Goal: Check status: Check status

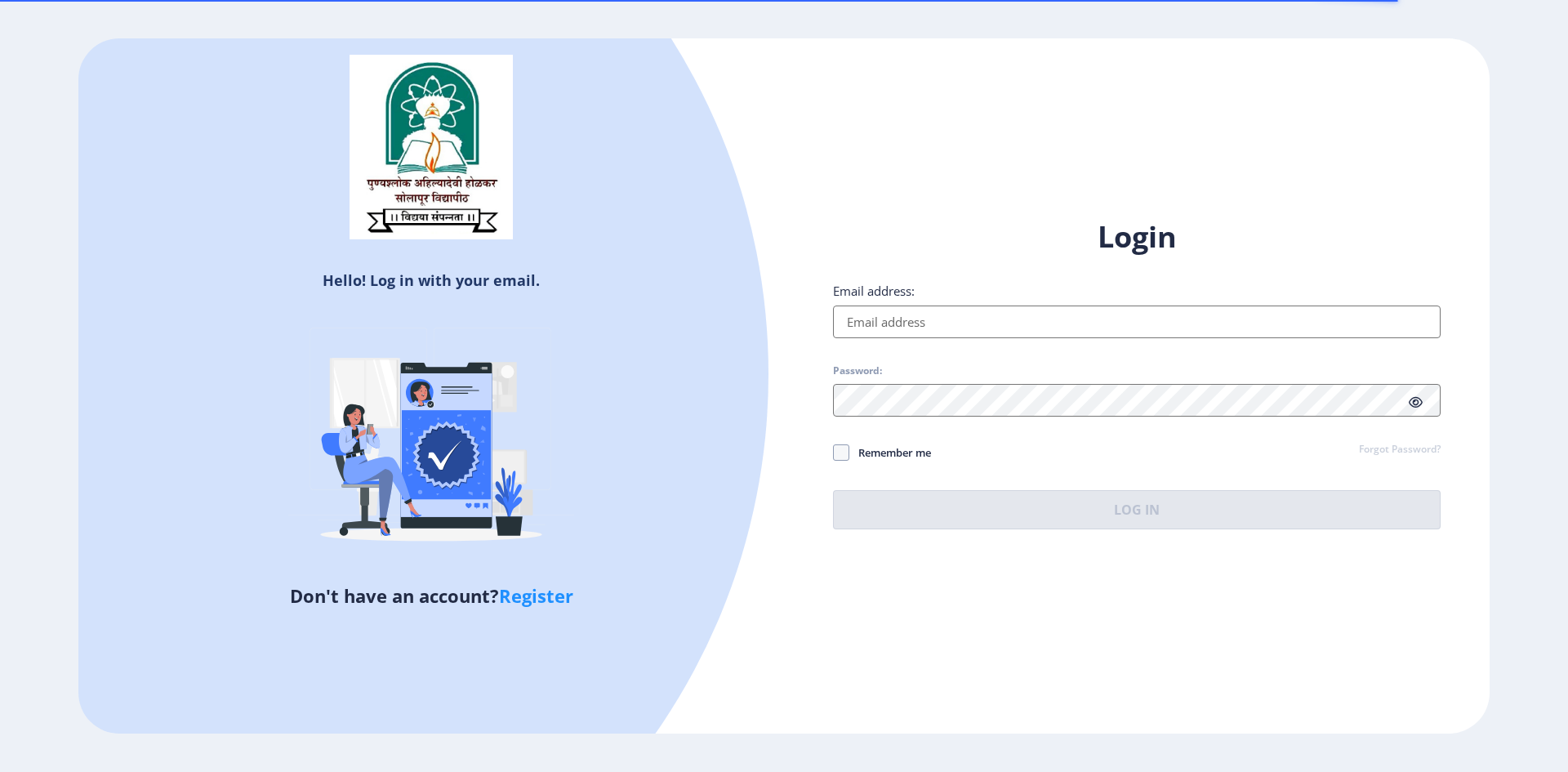
click at [882, 325] on input "Email address:" at bounding box center [1137, 322] width 608 height 32
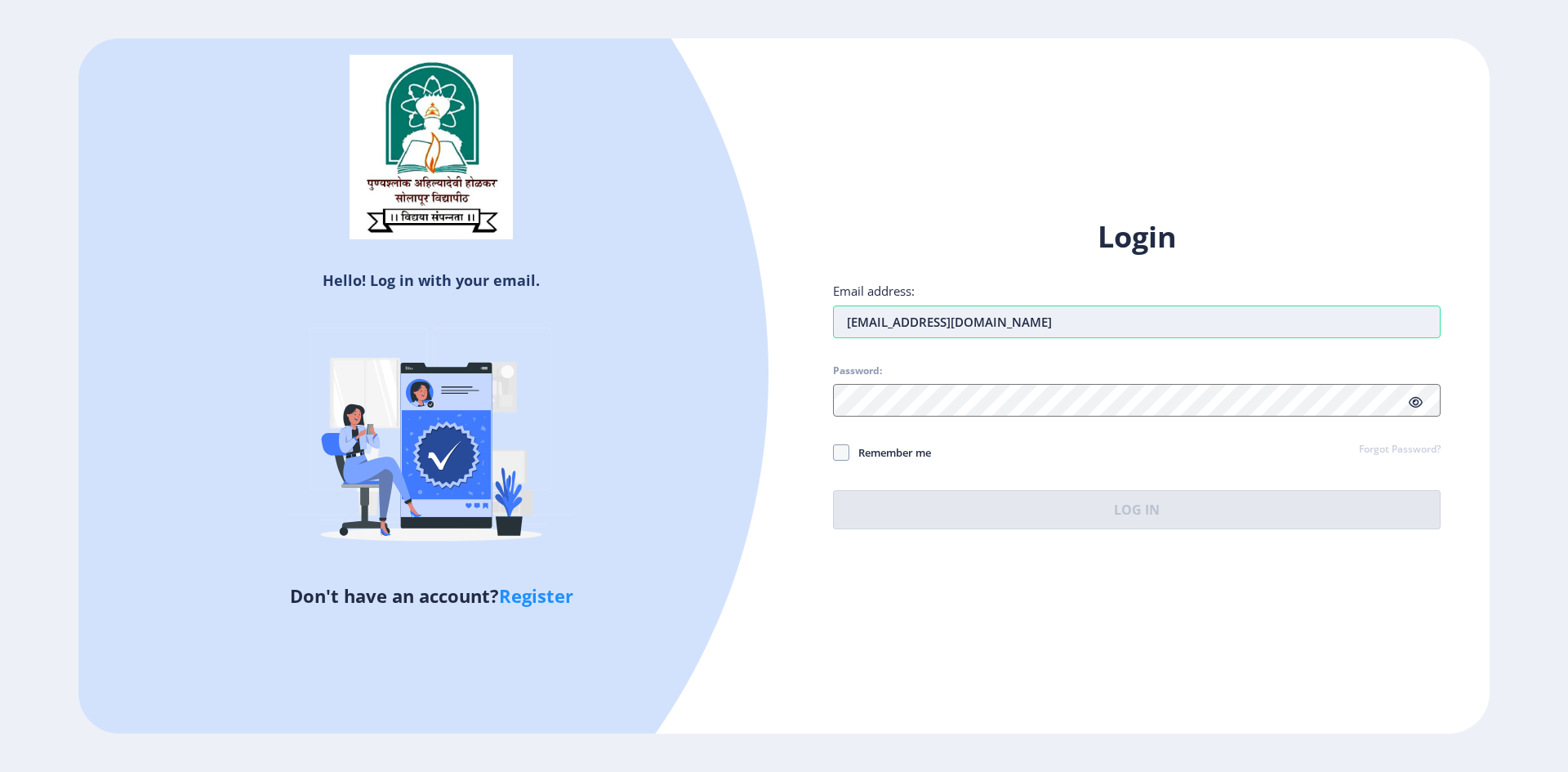
type input "[EMAIL_ADDRESS][DOMAIN_NAME]"
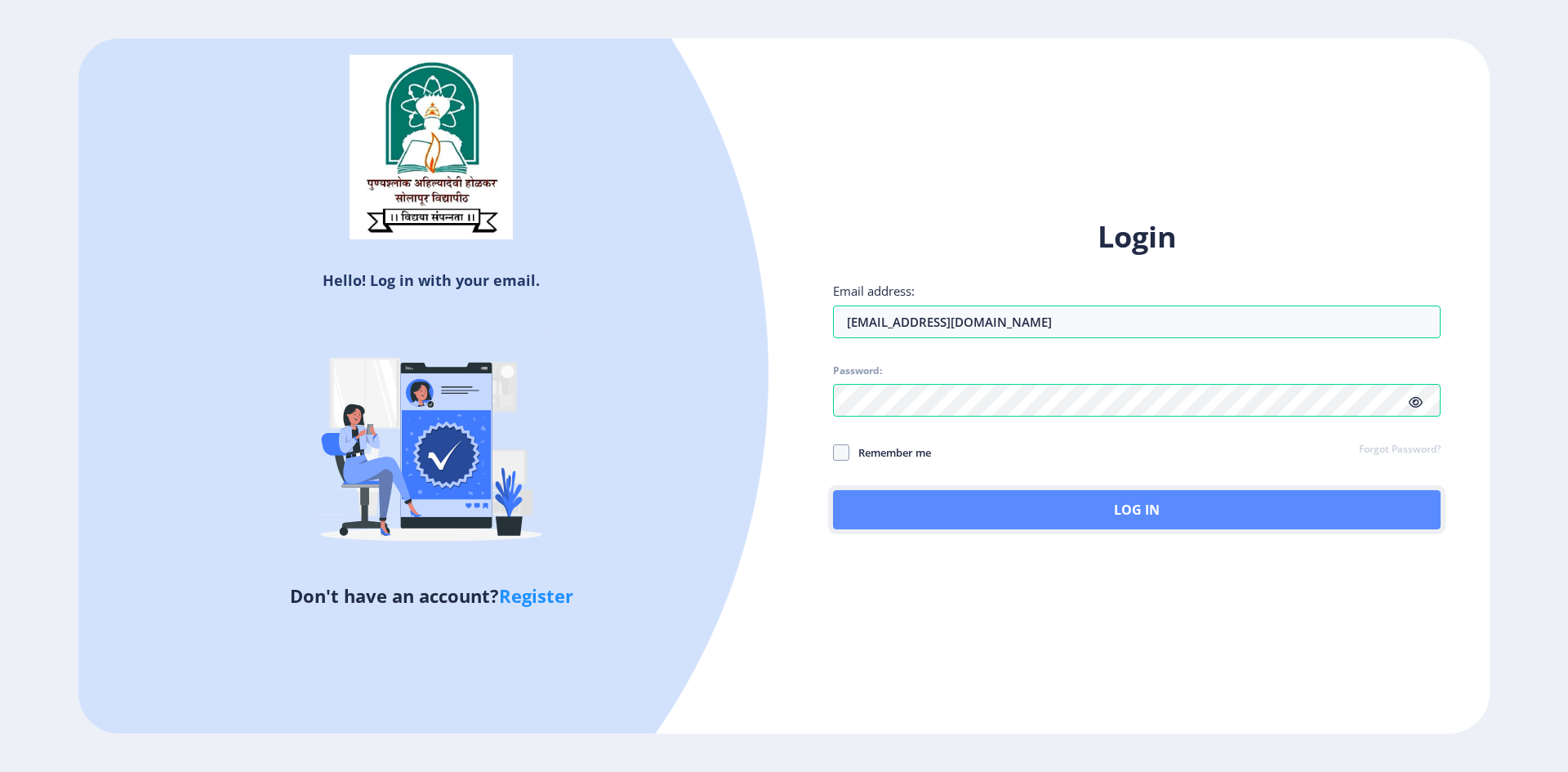
click at [1162, 507] on button "Log In" at bounding box center [1137, 510] width 608 height 39
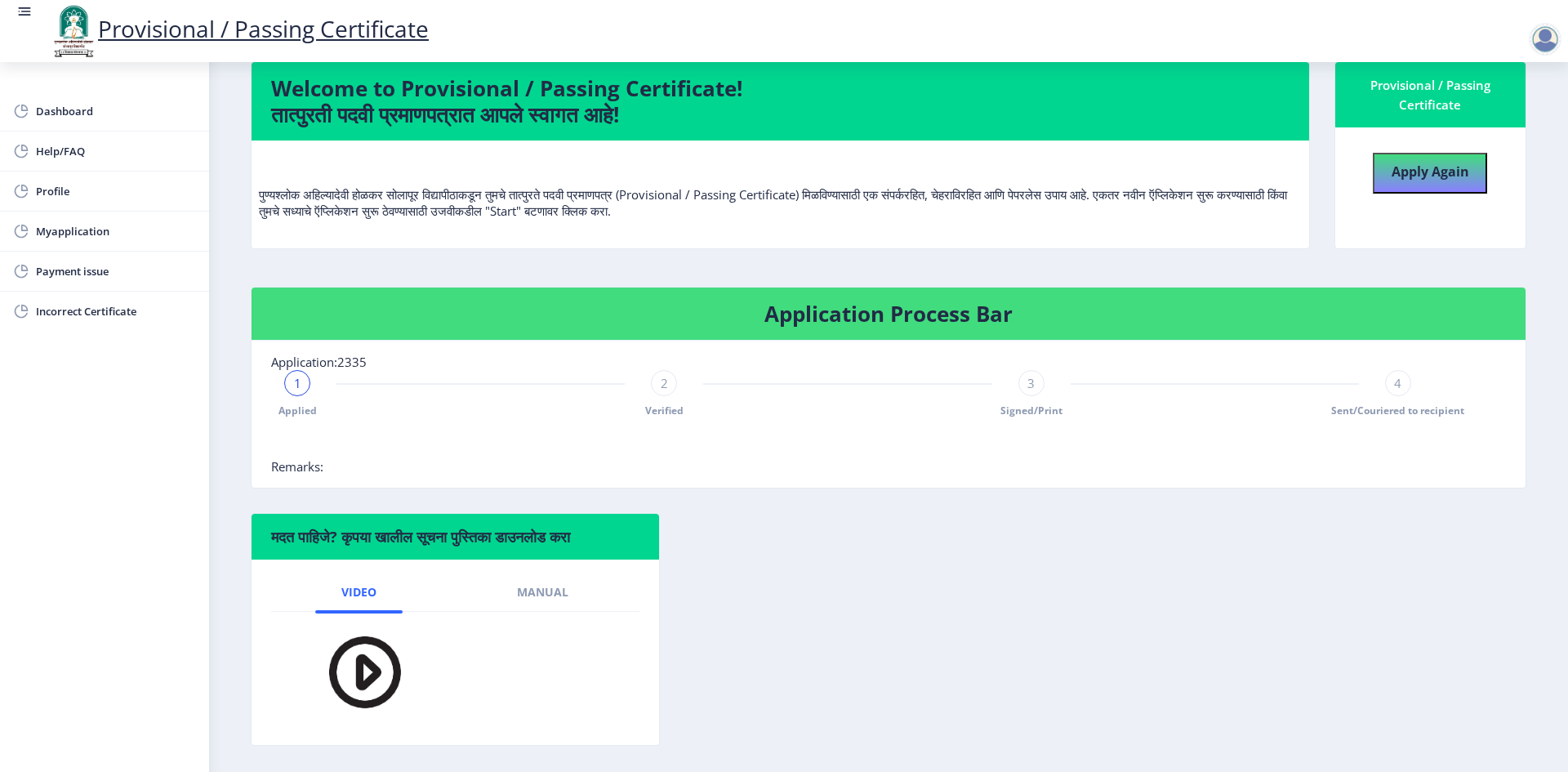
scroll to position [147, 0]
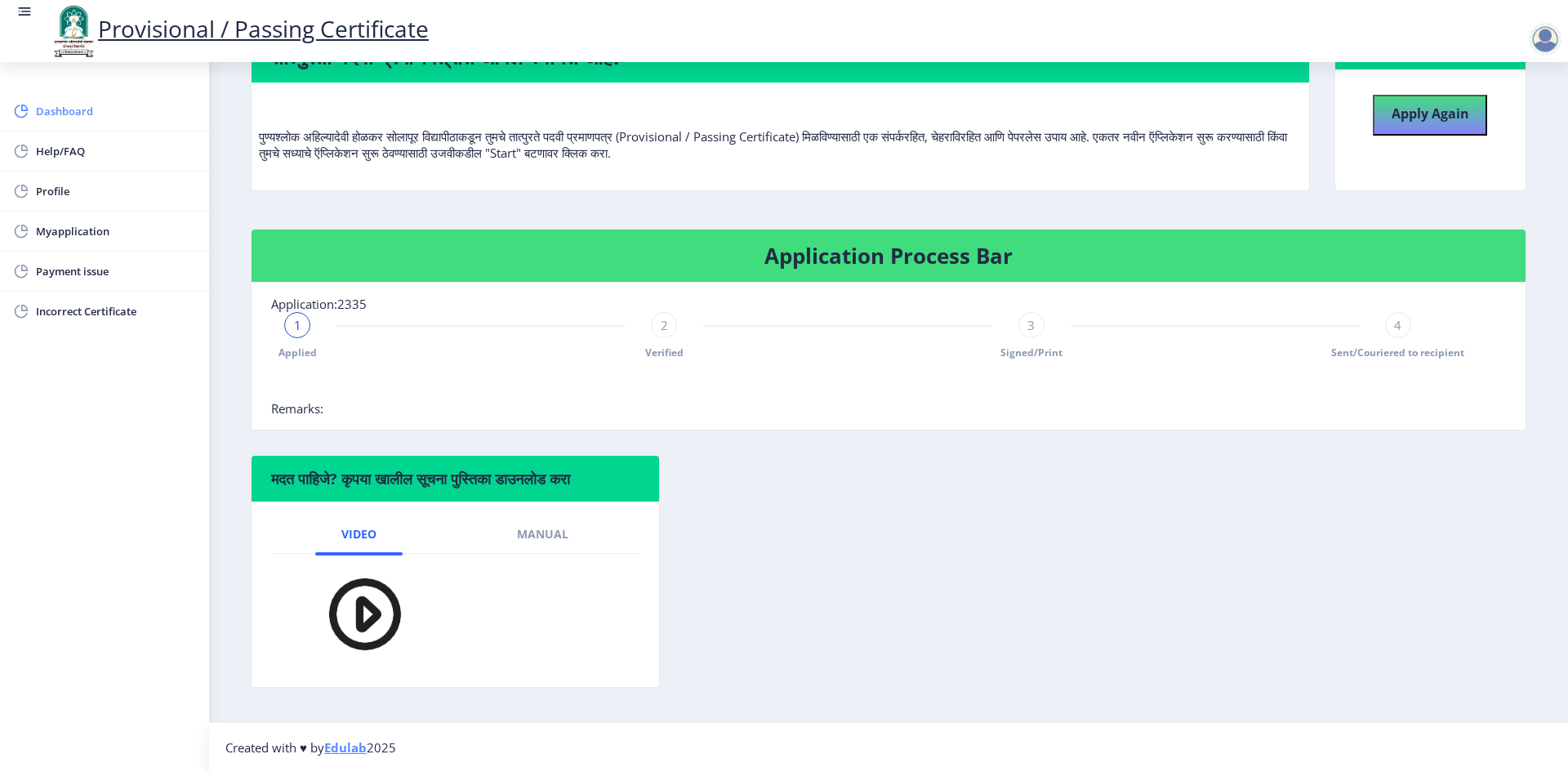
click at [66, 108] on span "Dashboard" at bounding box center [115, 111] width 160 height 20
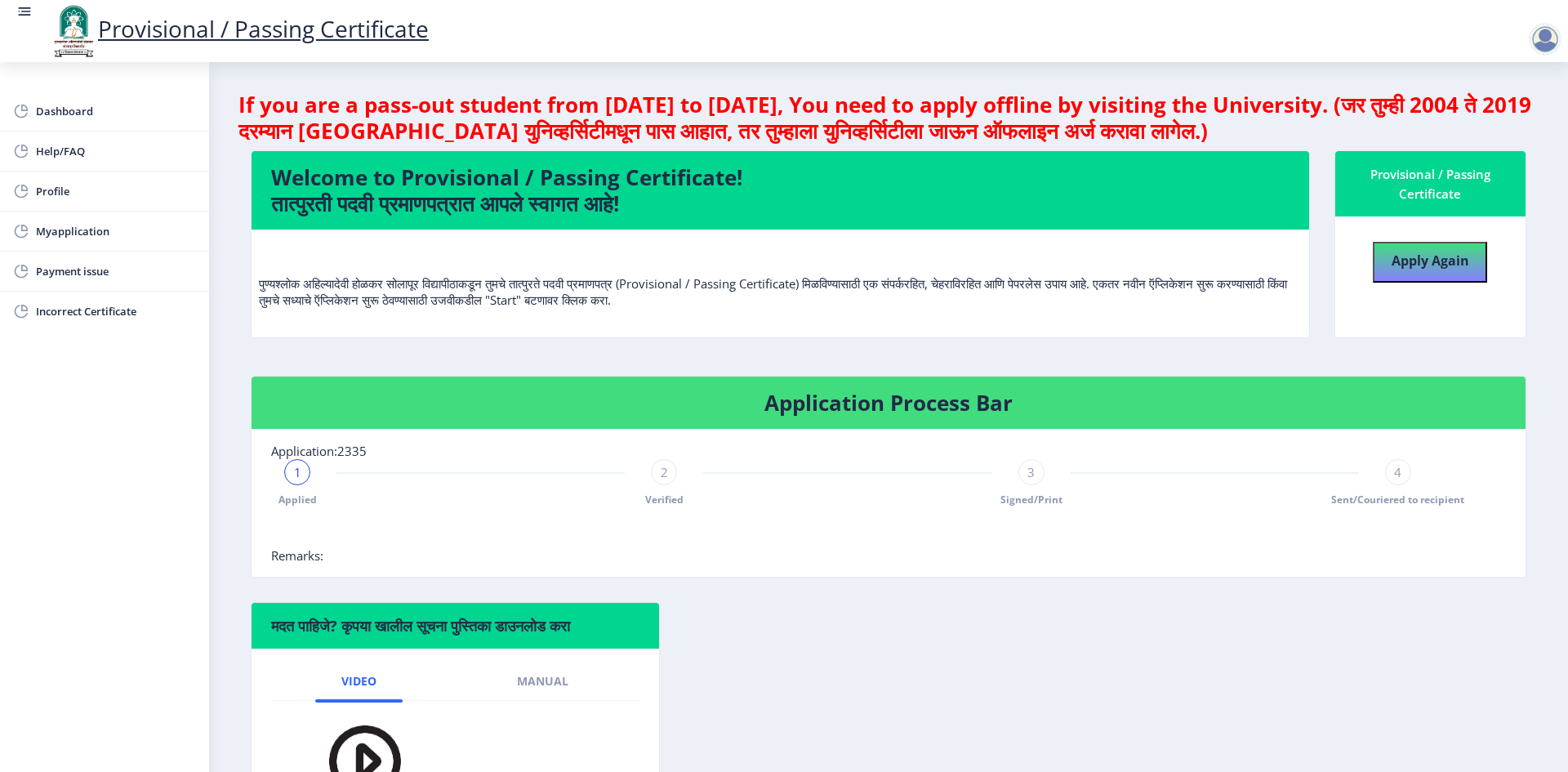
click at [1547, 36] on div at bounding box center [1545, 39] width 32 height 32
click at [1507, 132] on span "Log out" at bounding box center [1502, 127] width 104 height 20
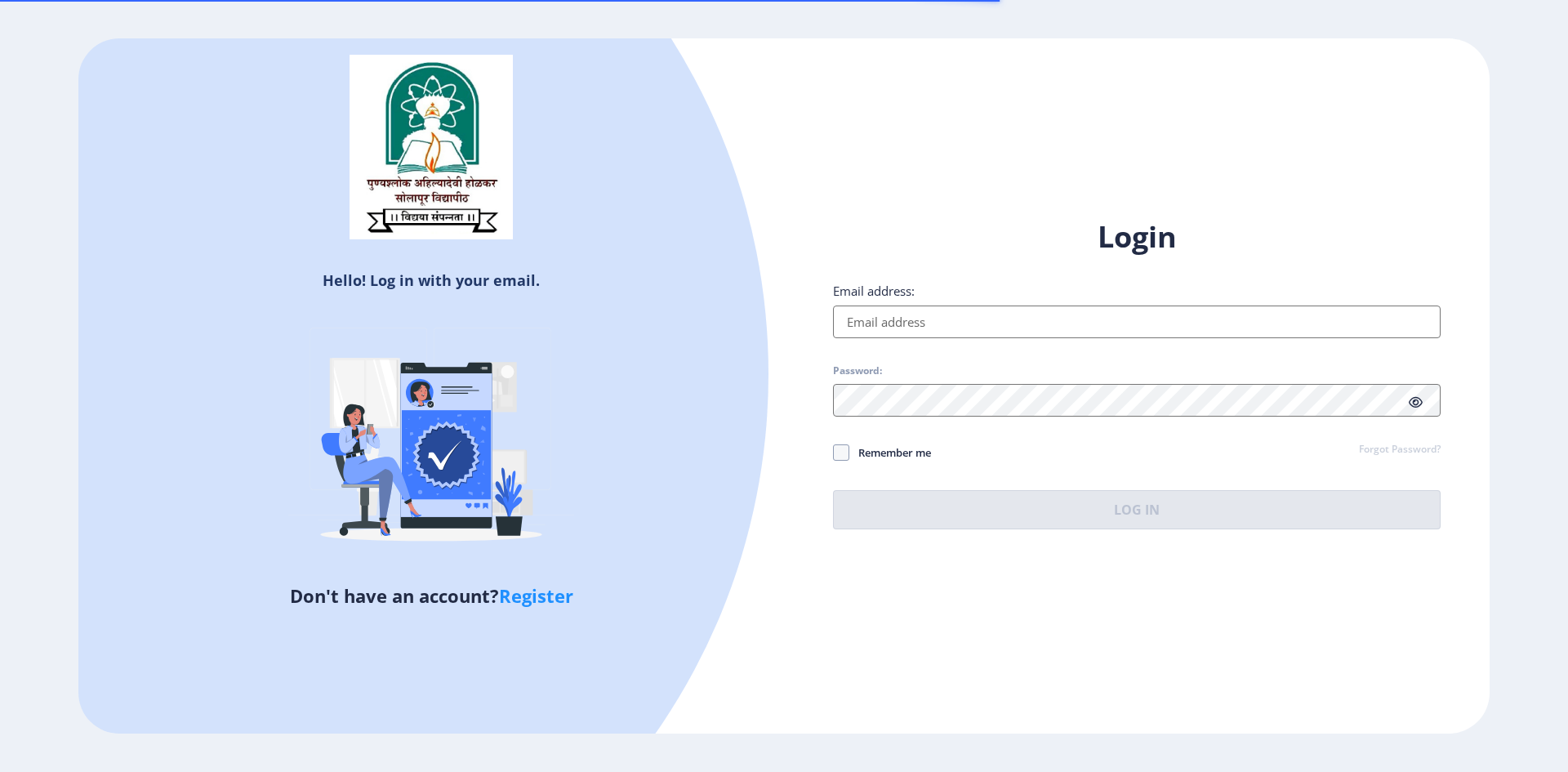
click at [929, 330] on input "Email address:" at bounding box center [1137, 322] width 608 height 32
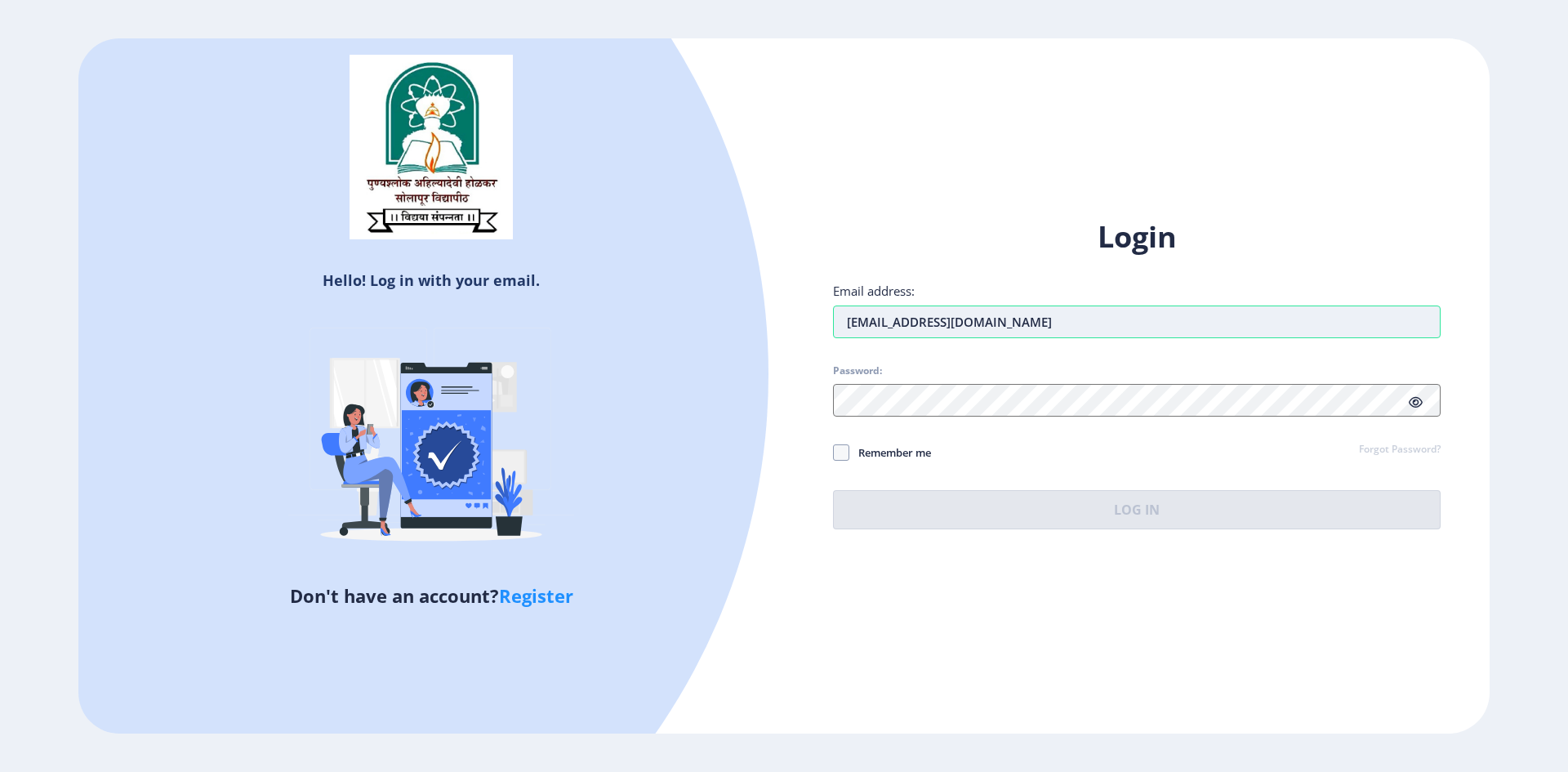
type input "[EMAIL_ADDRESS][DOMAIN_NAME]"
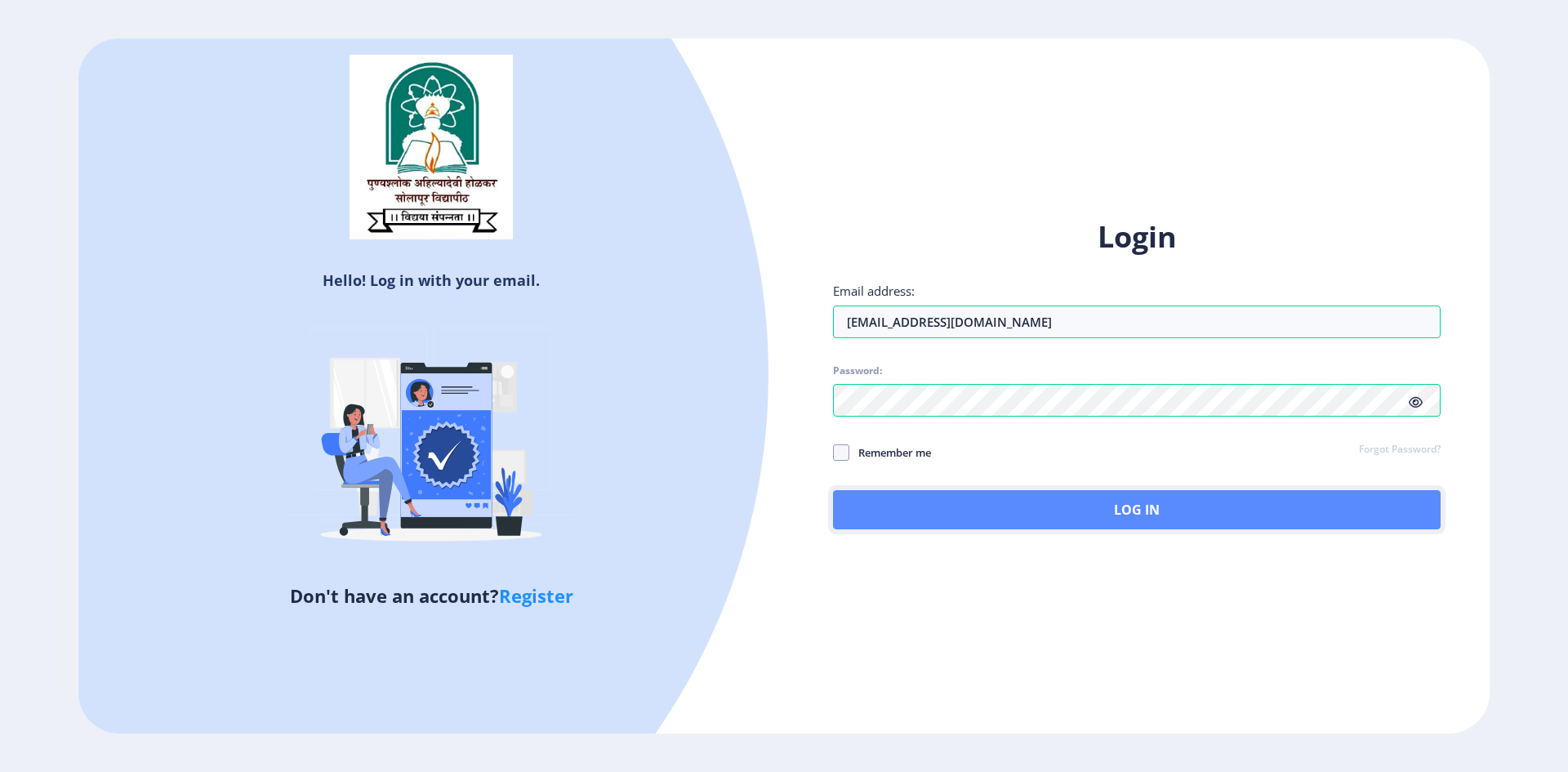
click at [1132, 514] on button "Log In" at bounding box center [1137, 510] width 608 height 39
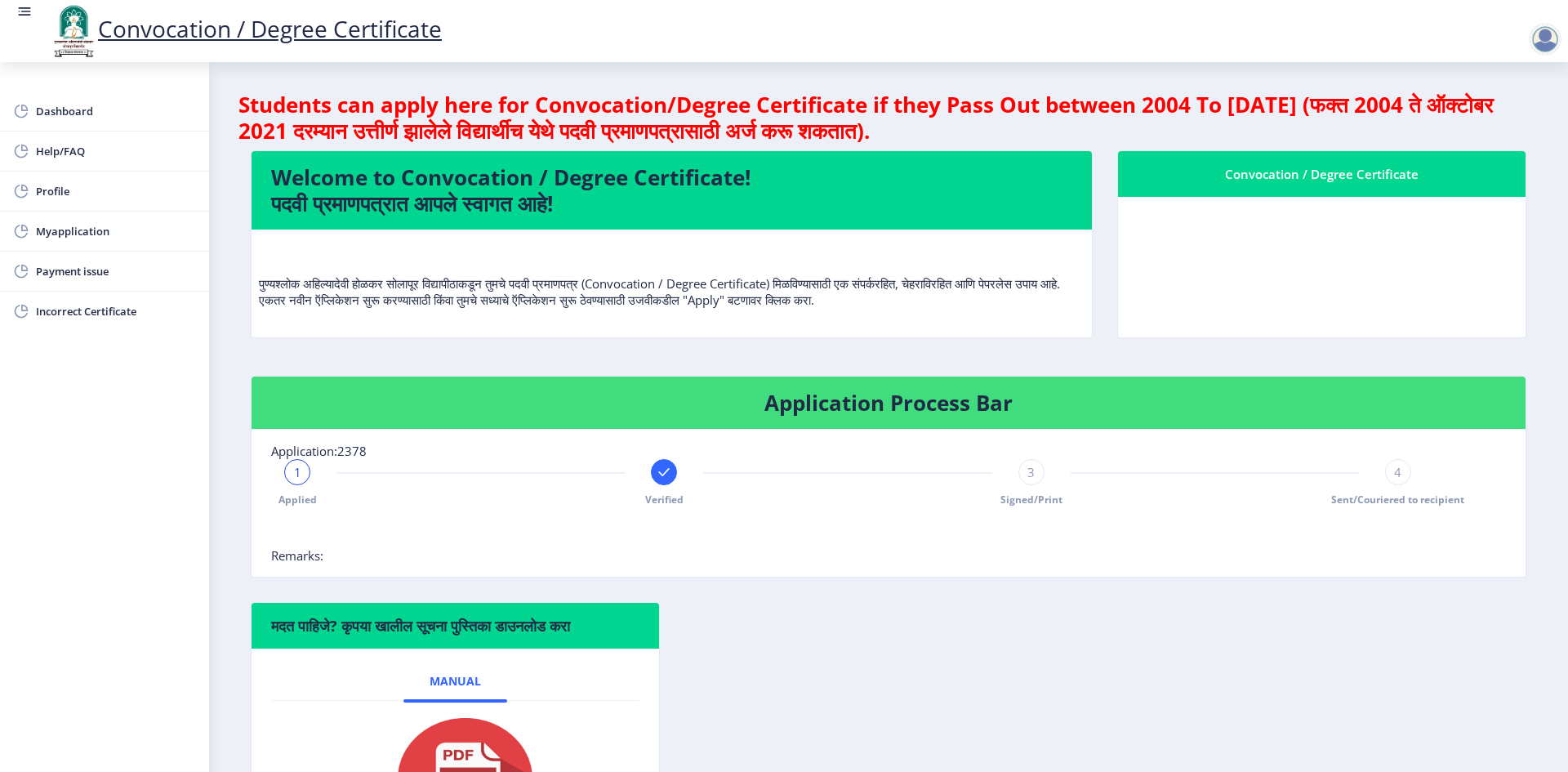
click at [658, 481] on div at bounding box center [664, 471] width 26 height 26
click at [662, 473] on span "2" at bounding box center [664, 471] width 8 height 16
click at [682, 470] on div "Applied 2 Verified 3 Signed/Print 4 Sent/Couriered to recipient" at bounding box center [848, 482] width 1153 height 47
click at [664, 472] on span "2" at bounding box center [664, 471] width 8 height 16
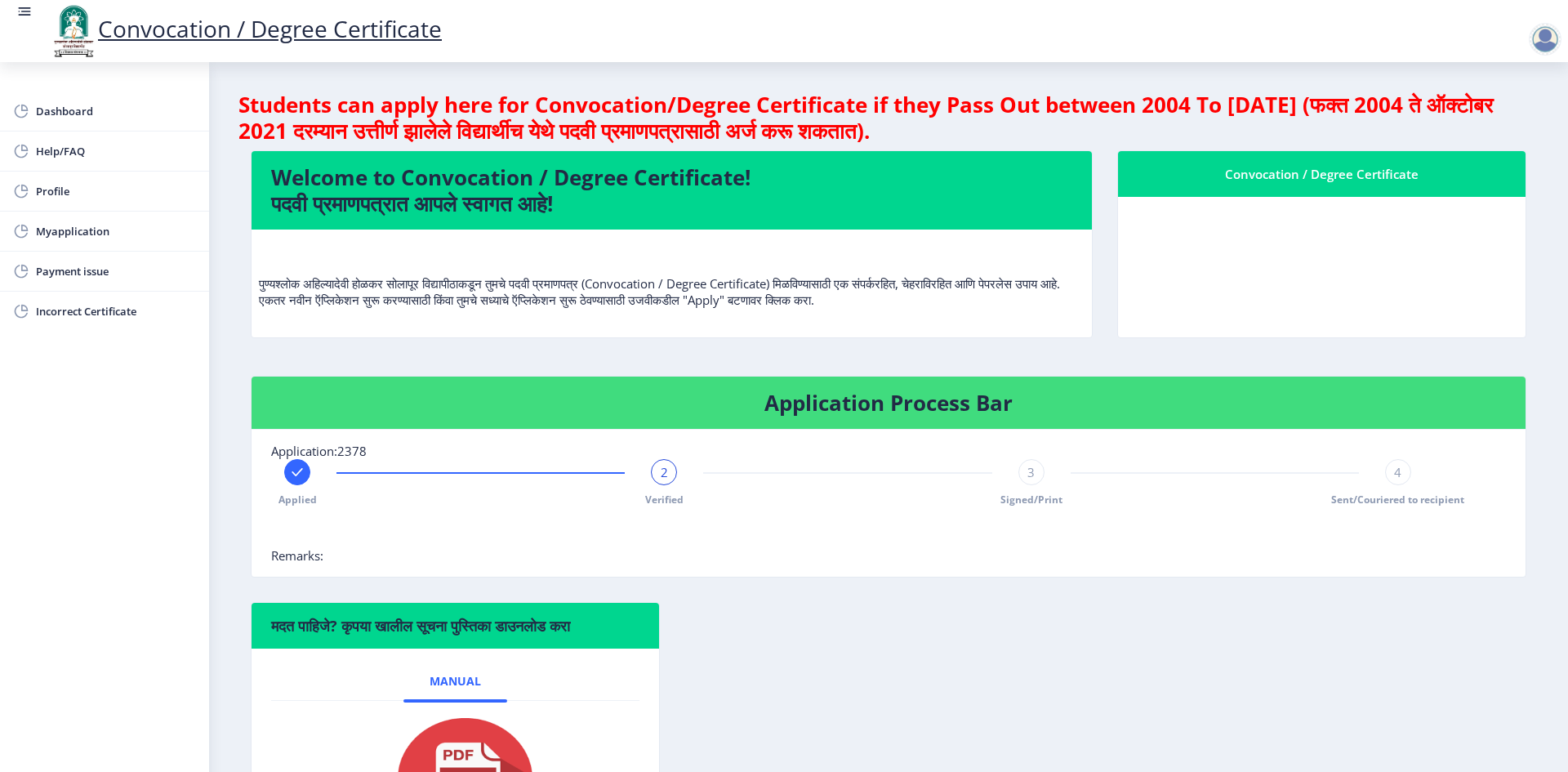
click at [1027, 472] on span "3" at bounding box center [1031, 471] width 8 height 16
click at [79, 237] on span "Myapplication" at bounding box center [115, 231] width 160 height 20
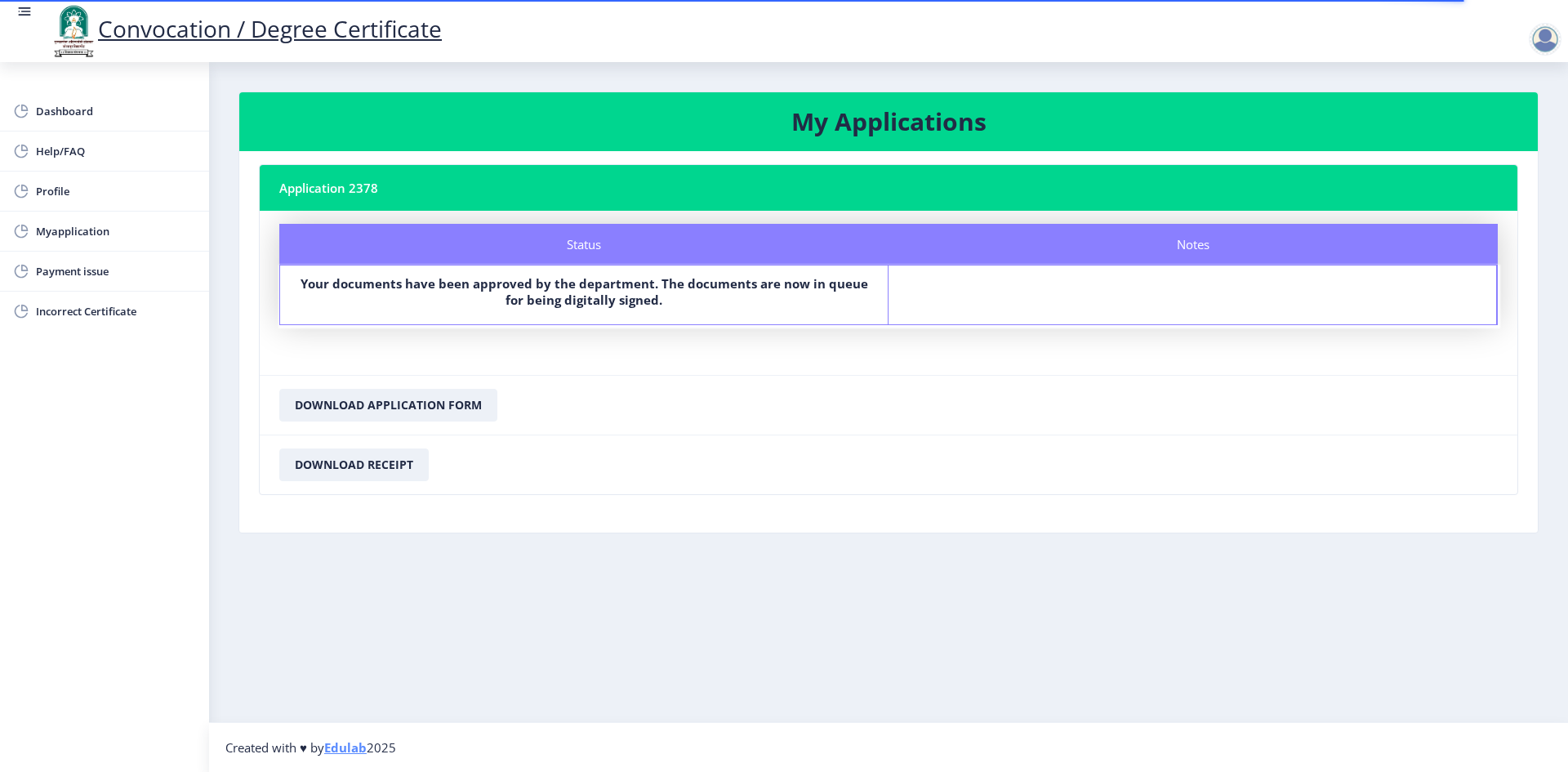
click at [608, 304] on b "Your documents have been approved by the department. The documents are now in q…" at bounding box center [584, 291] width 568 height 32
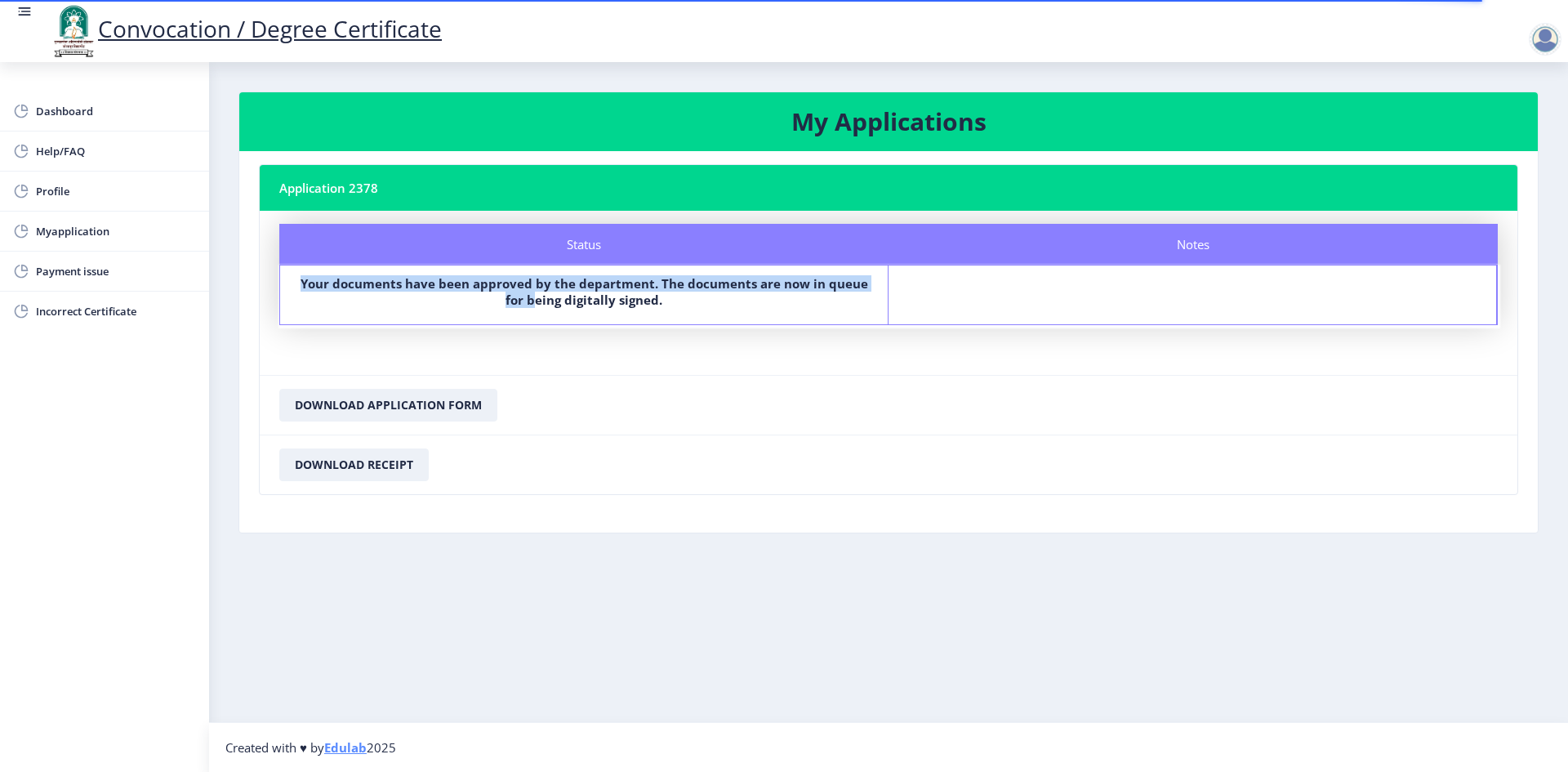
click at [608, 304] on b "Your documents have been approved by the department. The documents are now in q…" at bounding box center [584, 291] width 568 height 32
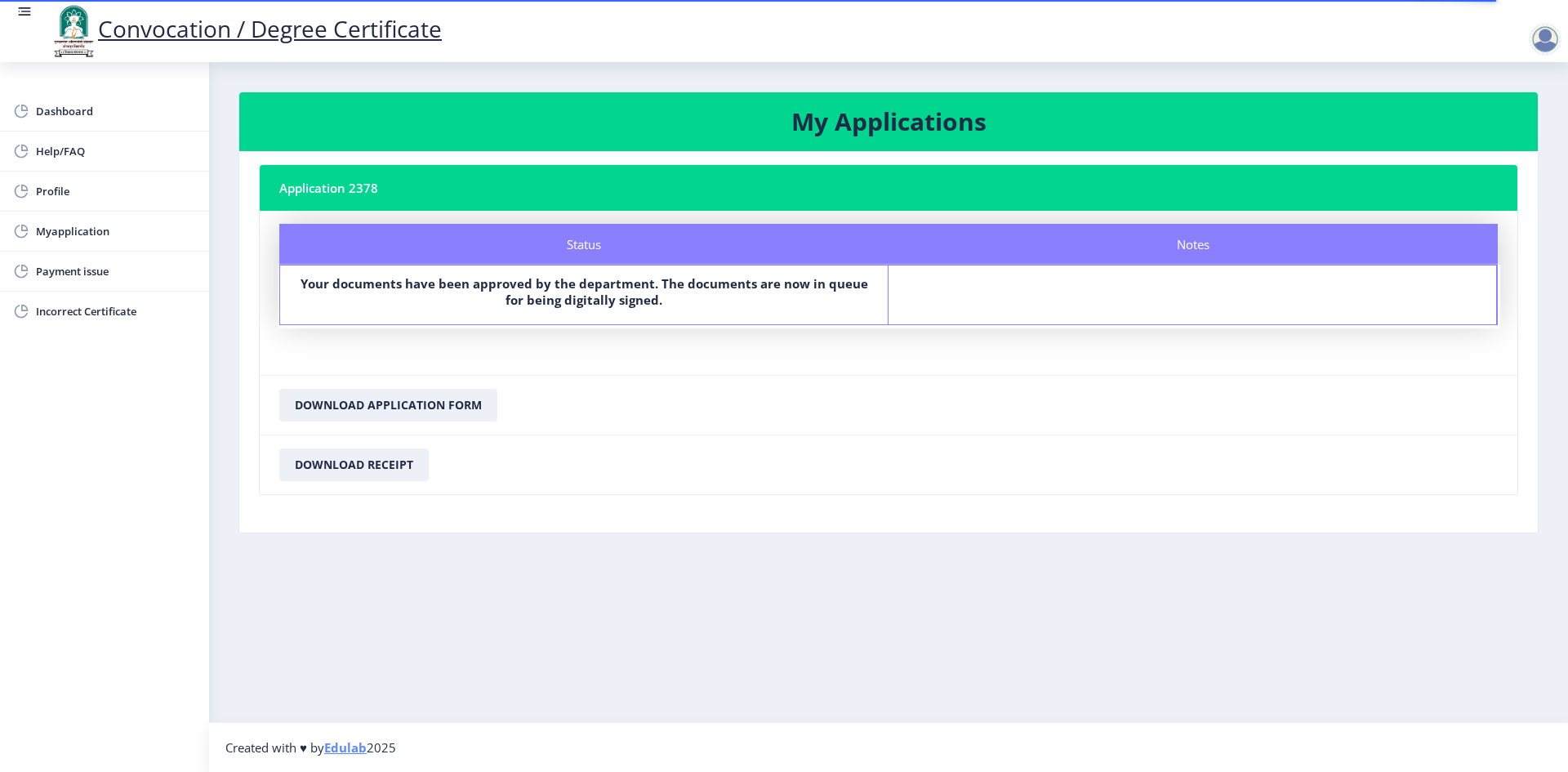
click at [582, 311] on div "Your documents have been approved by the department. The documents are now in q…" at bounding box center [583, 295] width 578 height 39
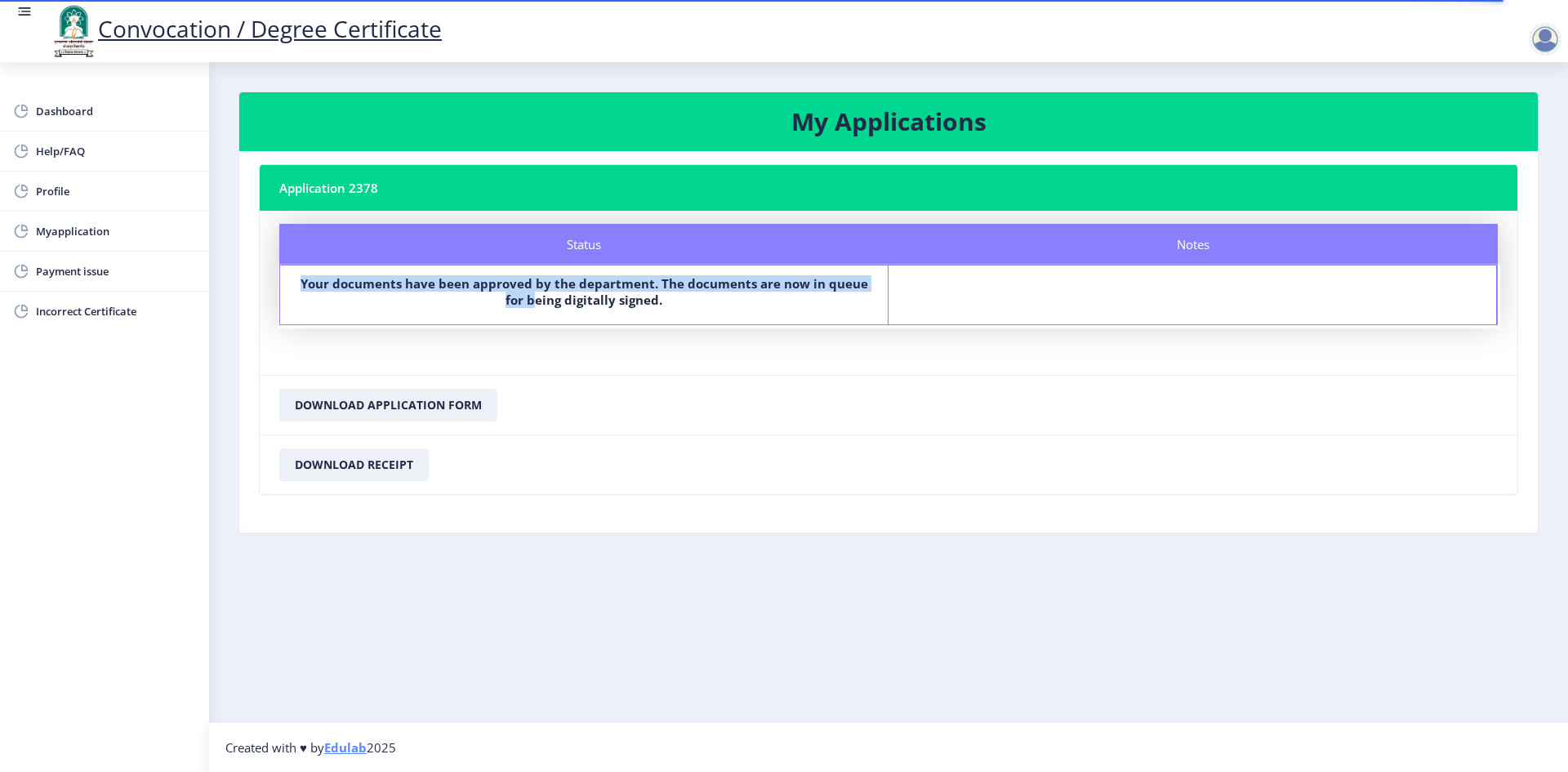
click at [582, 311] on div "Your documents have been approved by the department. The documents are now in q…" at bounding box center [583, 295] width 578 height 39
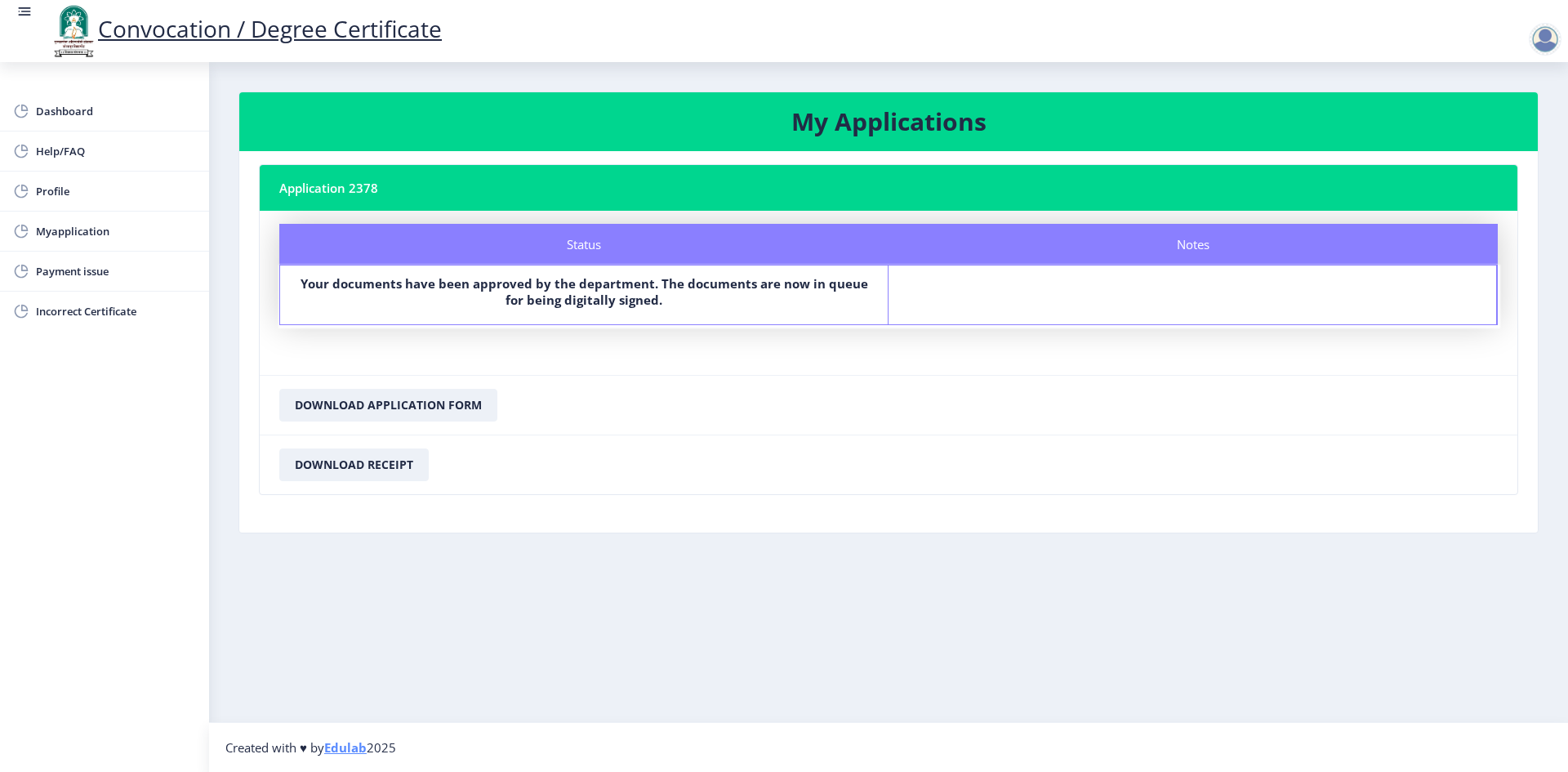
click at [581, 303] on b "Your documents have been approved by the department. The documents are now in q…" at bounding box center [584, 291] width 568 height 32
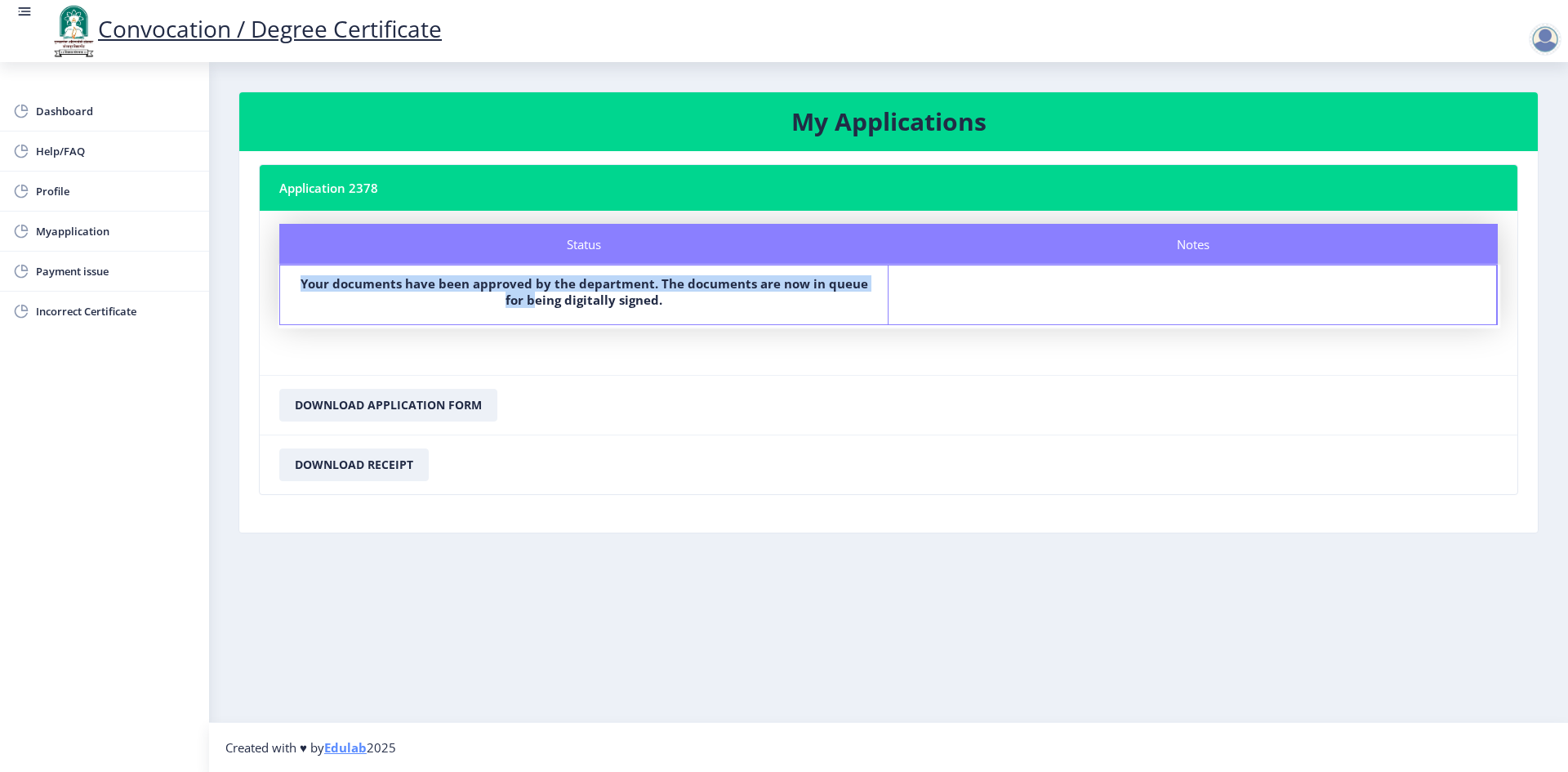
click at [581, 303] on b "Your documents have been approved by the department. The documents are now in q…" at bounding box center [584, 291] width 568 height 32
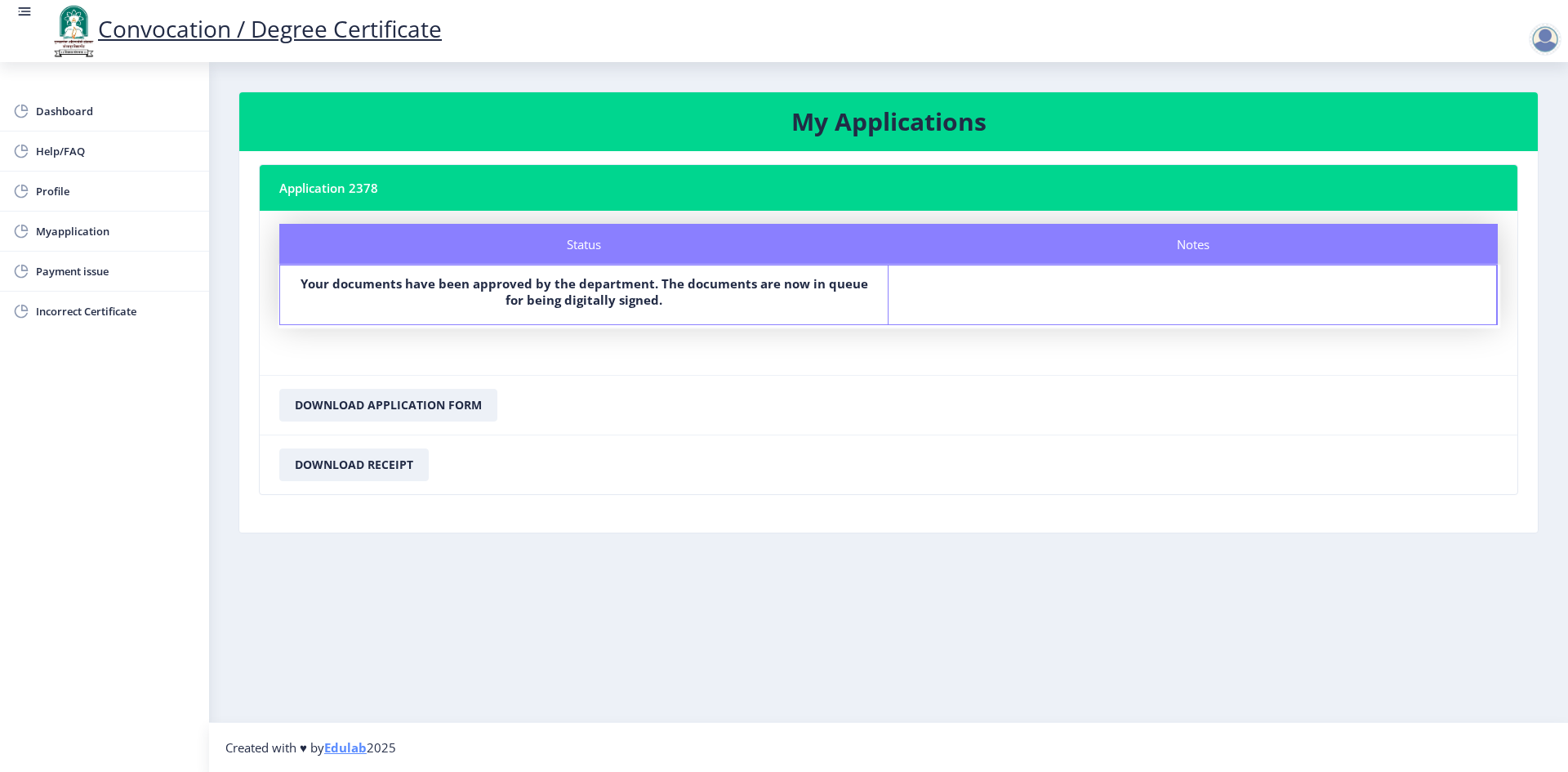
click at [593, 301] on b "Your documents have been approved by the department. The documents are now in q…" at bounding box center [584, 291] width 568 height 32
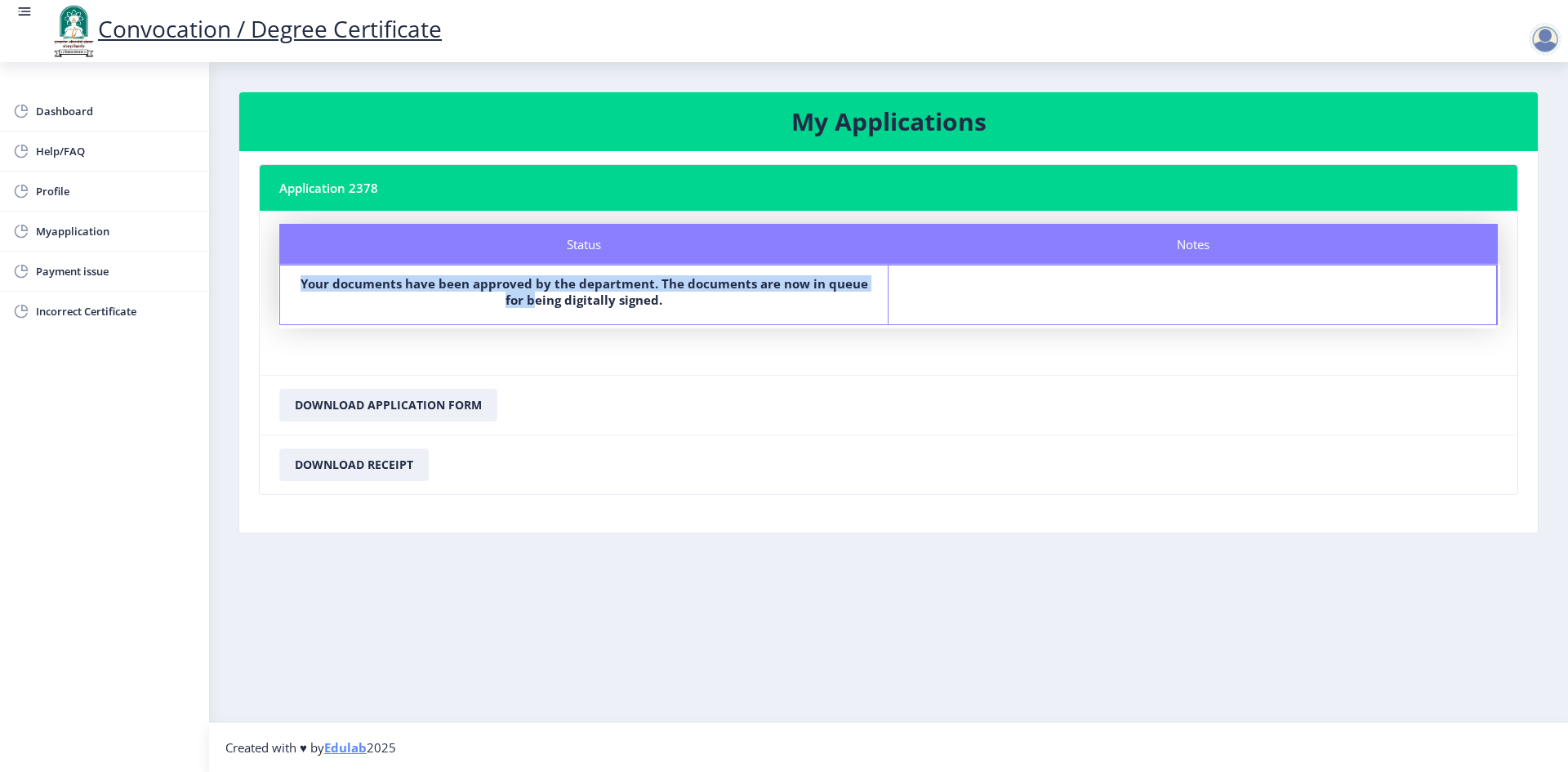
click at [593, 301] on b "Your documents have been approved by the department. The documents are now in q…" at bounding box center [584, 291] width 568 height 32
click at [444, 292] on label "Your documents have been approved by the department. The documents are now in q…" at bounding box center [583, 291] width 578 height 32
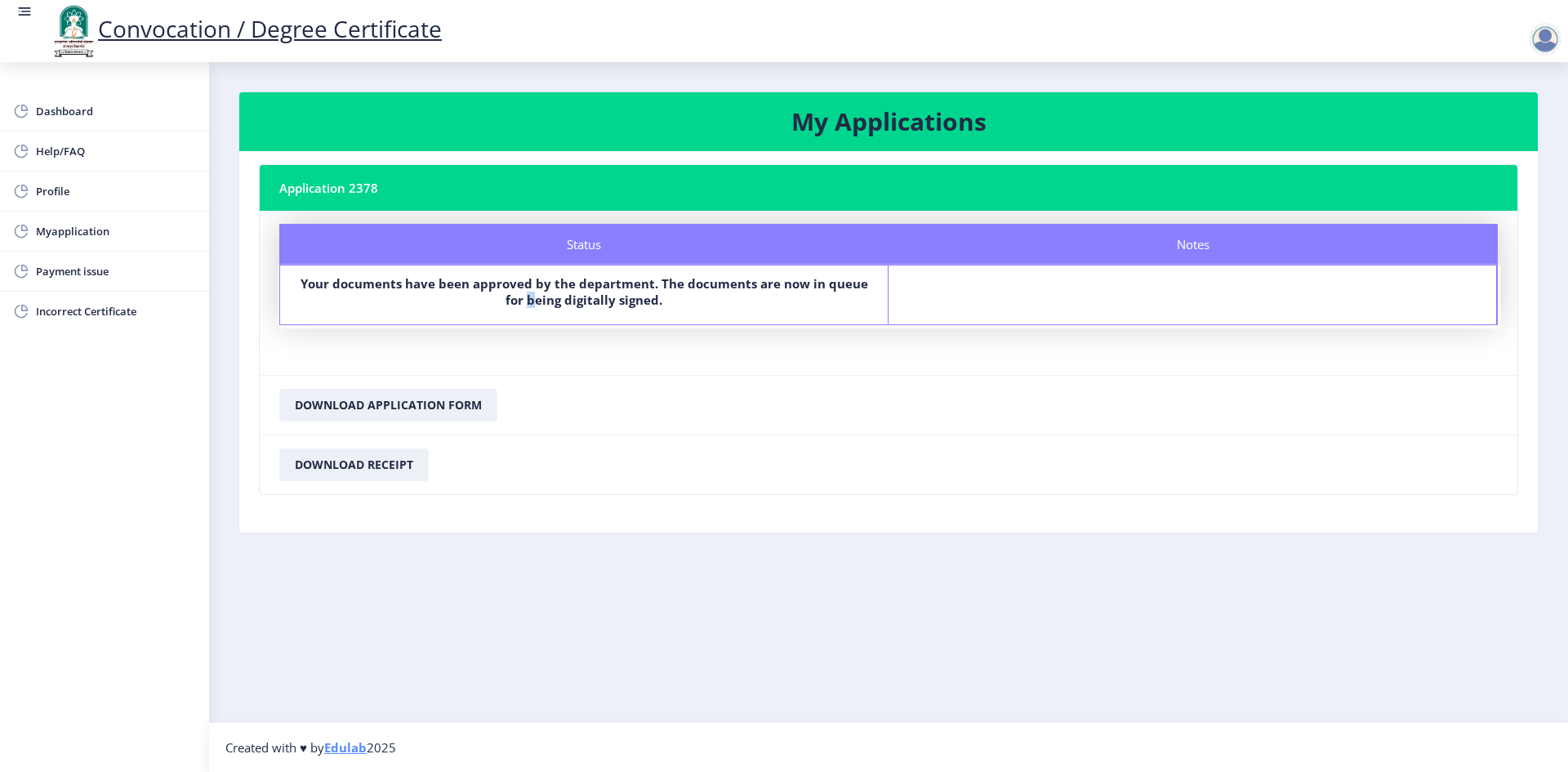
click at [444, 292] on label "Your documents have been approved by the department. The documents are now in q…" at bounding box center [583, 291] width 578 height 32
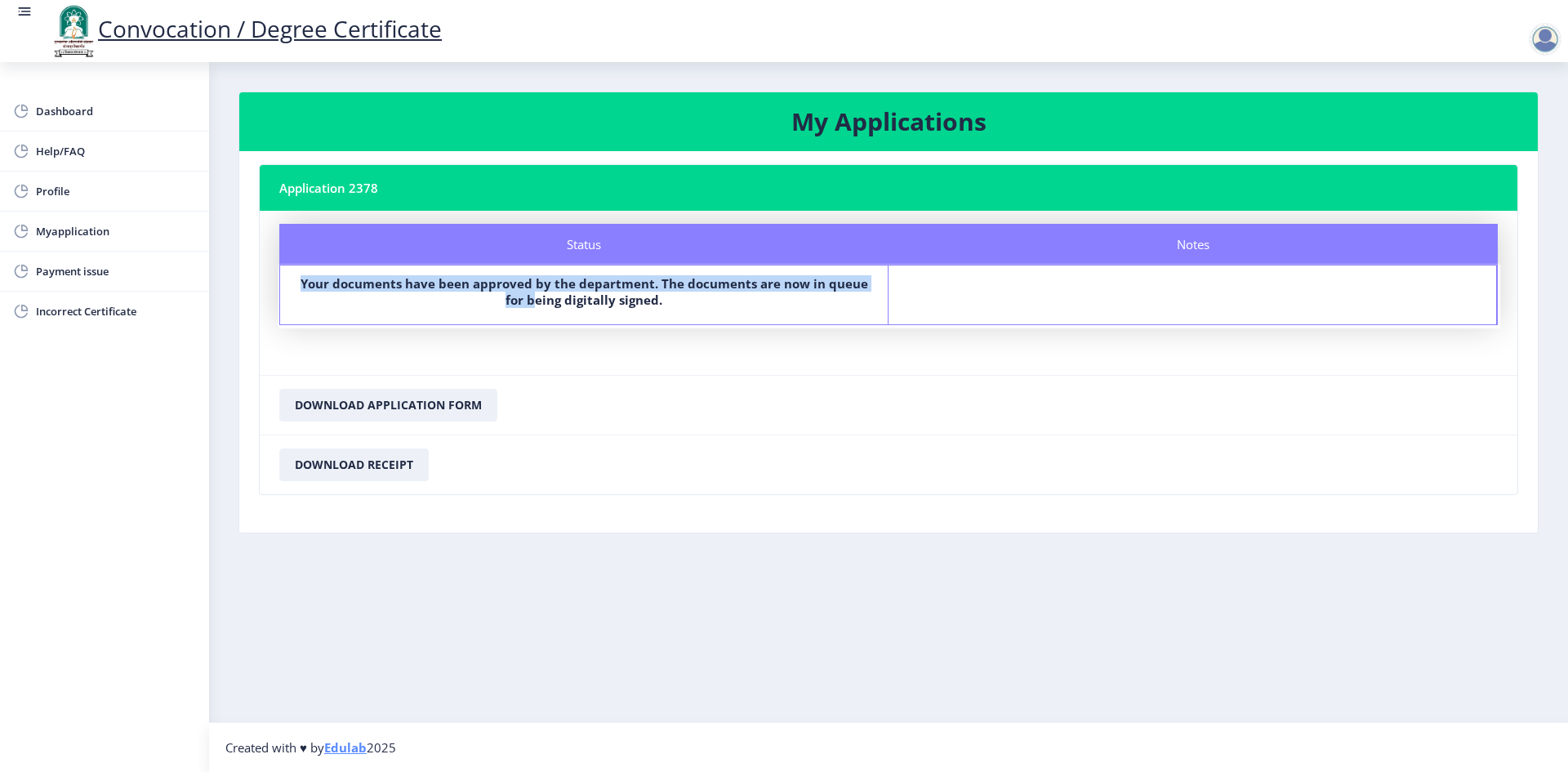
click at [444, 292] on label "Your documents have been approved by the department. The documents are now in q…" at bounding box center [583, 291] width 578 height 32
click at [430, 292] on label "Your documents have been approved by the department. The documents are now in q…" at bounding box center [583, 291] width 578 height 32
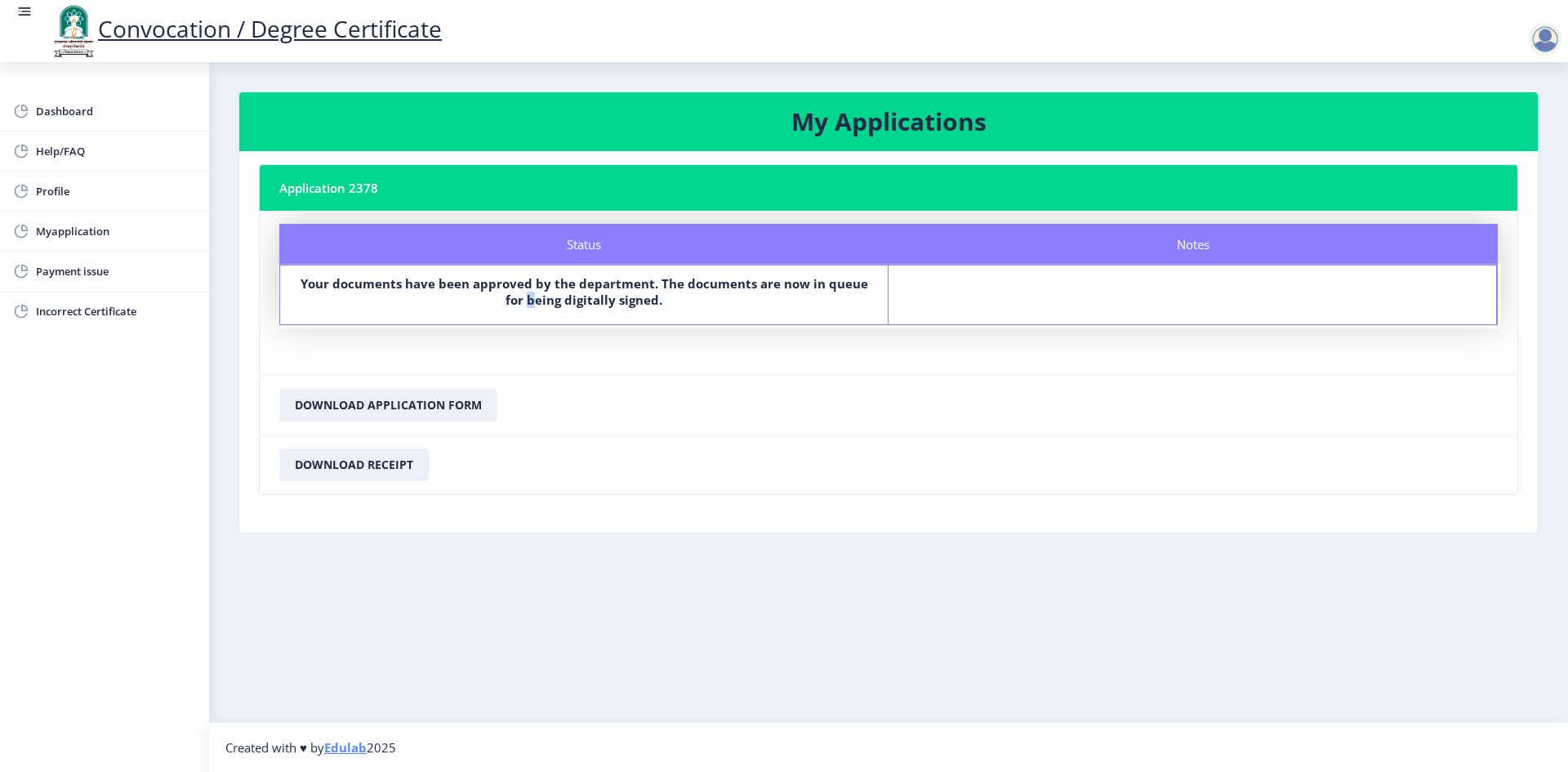
click at [430, 292] on label "Your documents have been approved by the department. The documents are now in q…" at bounding box center [583, 291] width 578 height 32
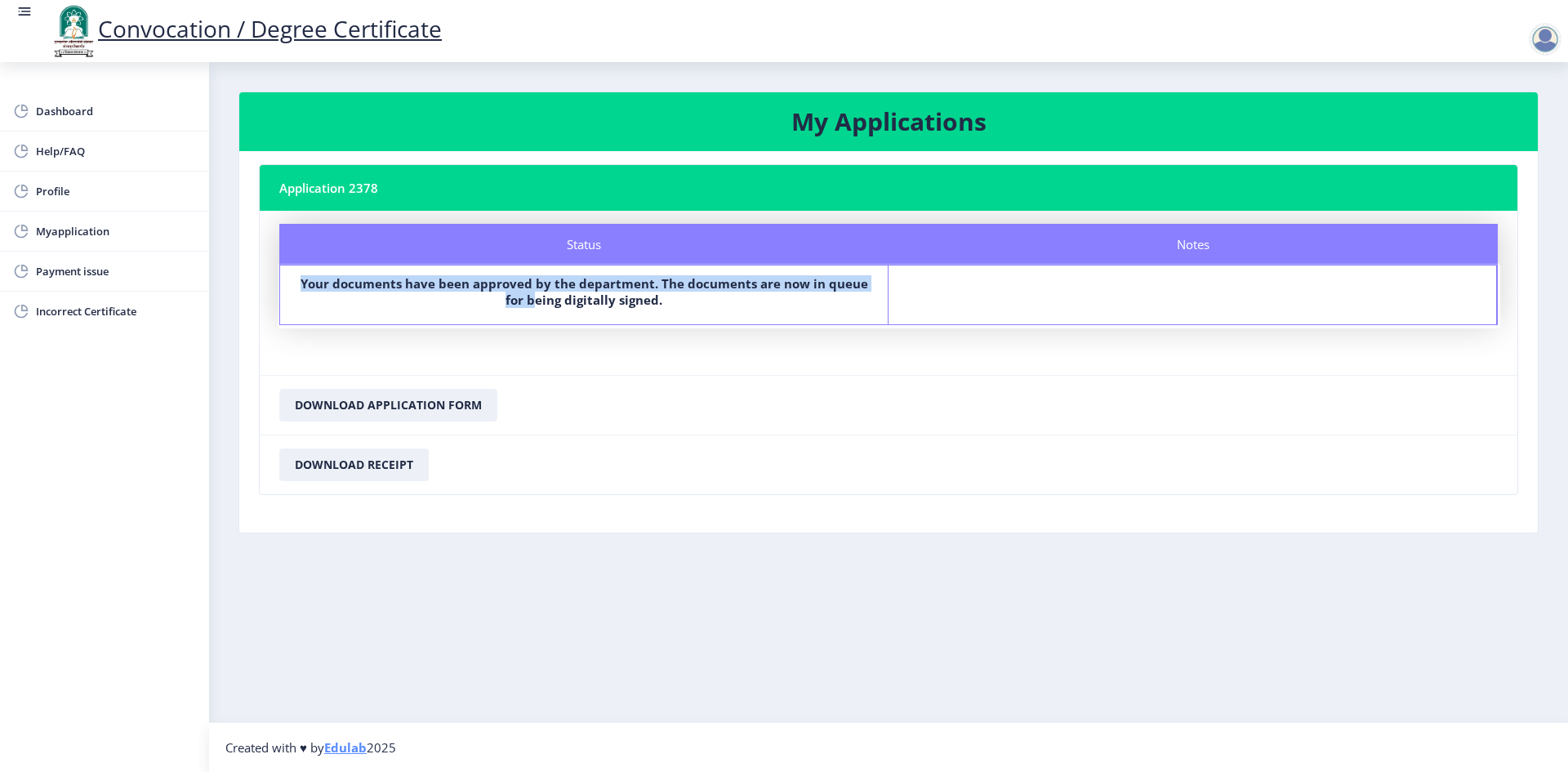
click at [430, 292] on label "Your documents have been approved by the department. The documents are now in q…" at bounding box center [583, 291] width 578 height 32
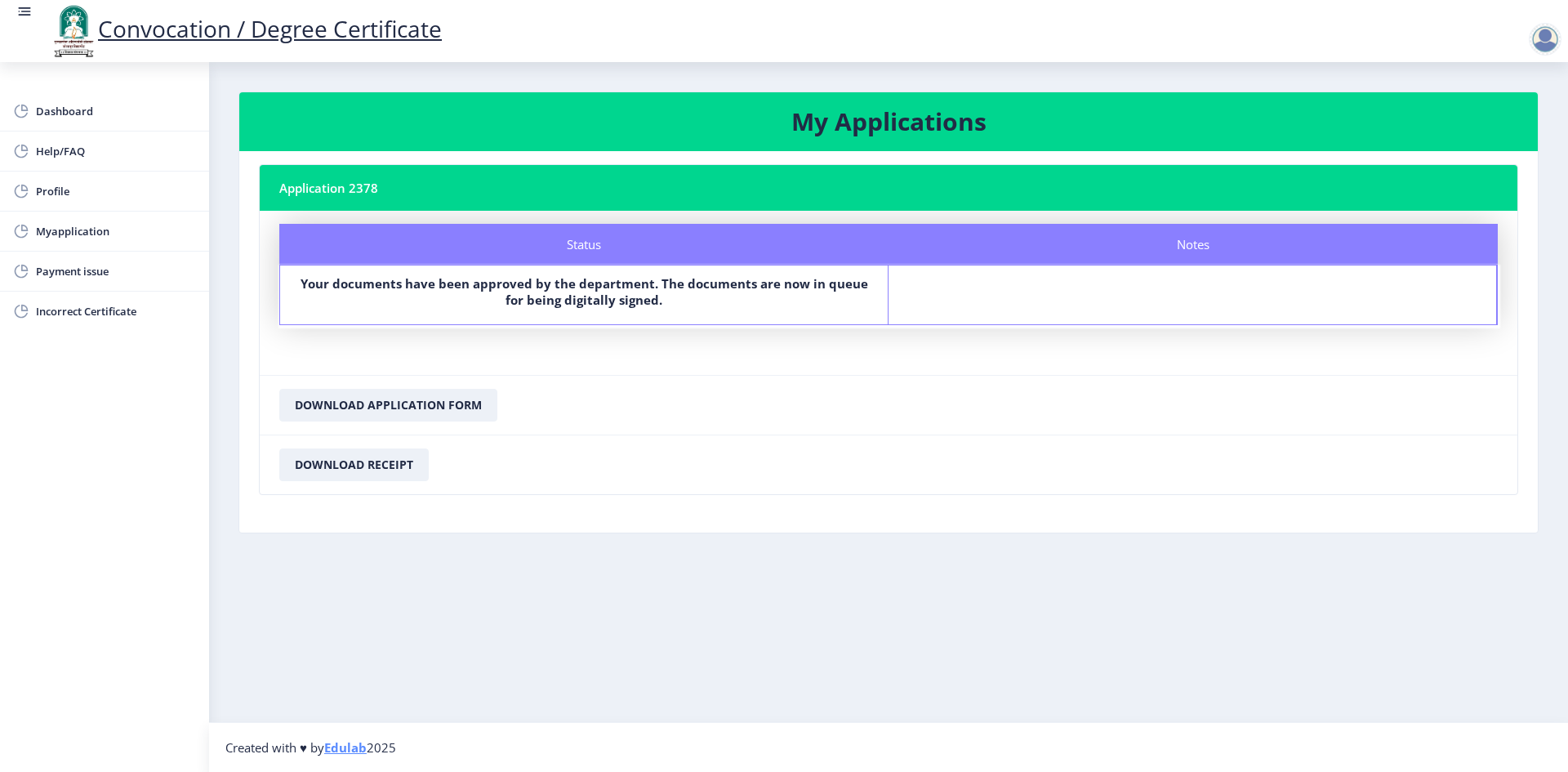
click at [551, 312] on div "Your documents have been approved by the department. The documents are now in q…" at bounding box center [583, 295] width 578 height 39
click at [547, 308] on div "Your documents have been approved by the department. The documents are now in q…" at bounding box center [583, 295] width 578 height 39
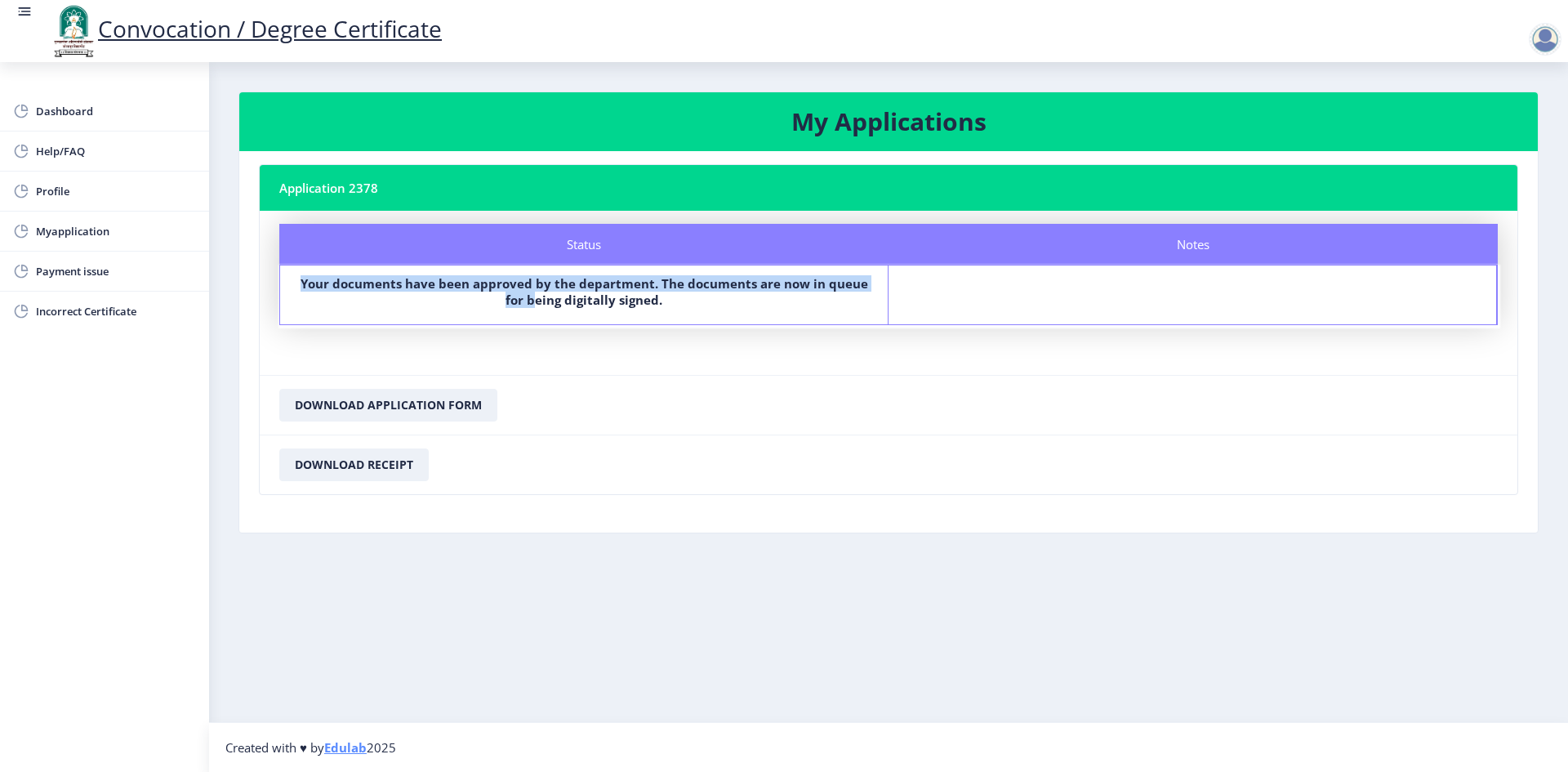
click at [547, 308] on div "Your documents have been approved by the department. The documents are now in q…" at bounding box center [583, 295] width 578 height 39
click at [490, 283] on b "Your documents have been approved by the department. The documents are now in q…" at bounding box center [584, 291] width 568 height 32
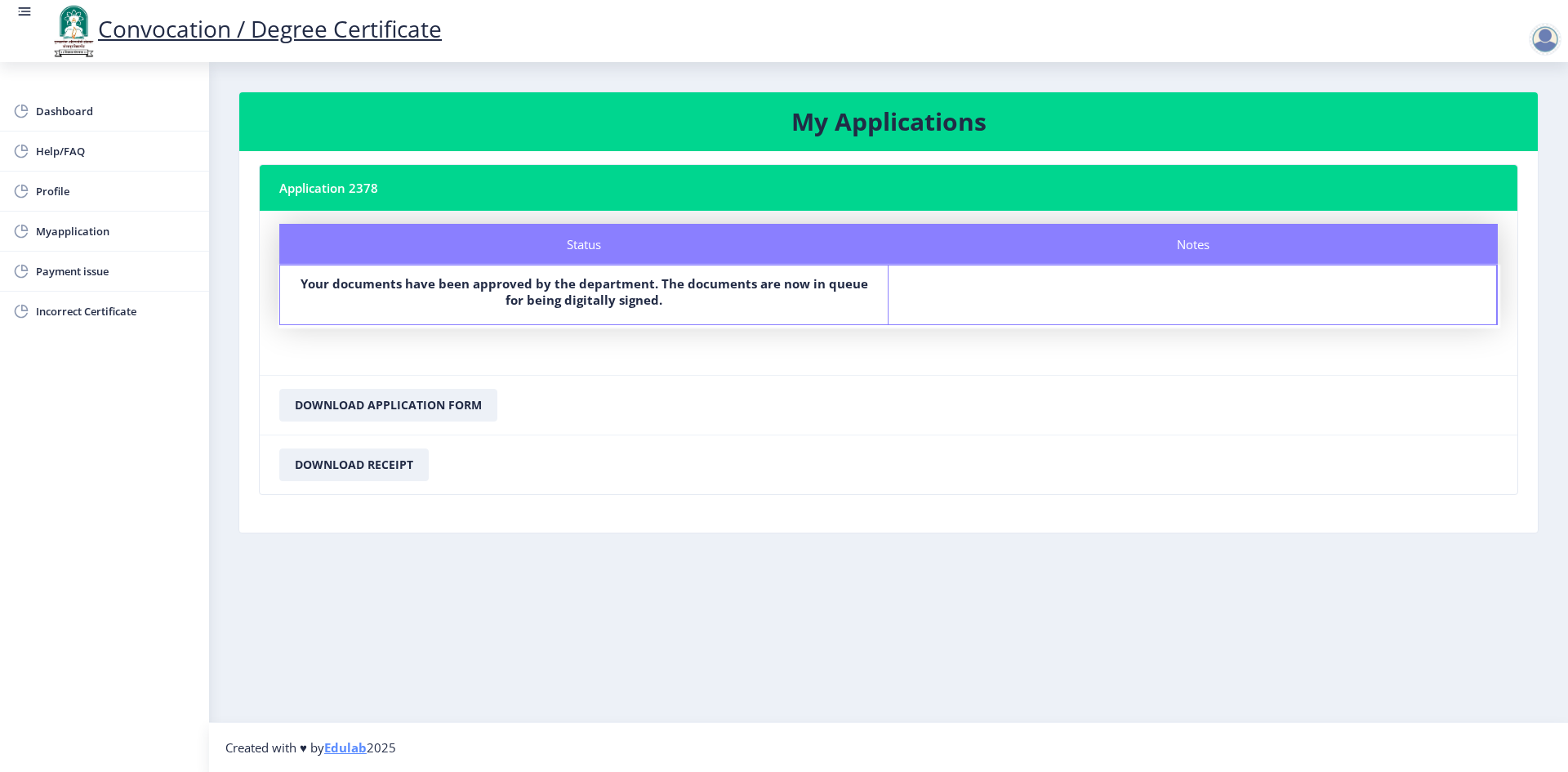
click at [602, 314] on div "Status Your documents have been approved by the department. The documents are n…" at bounding box center [584, 295] width 608 height 59
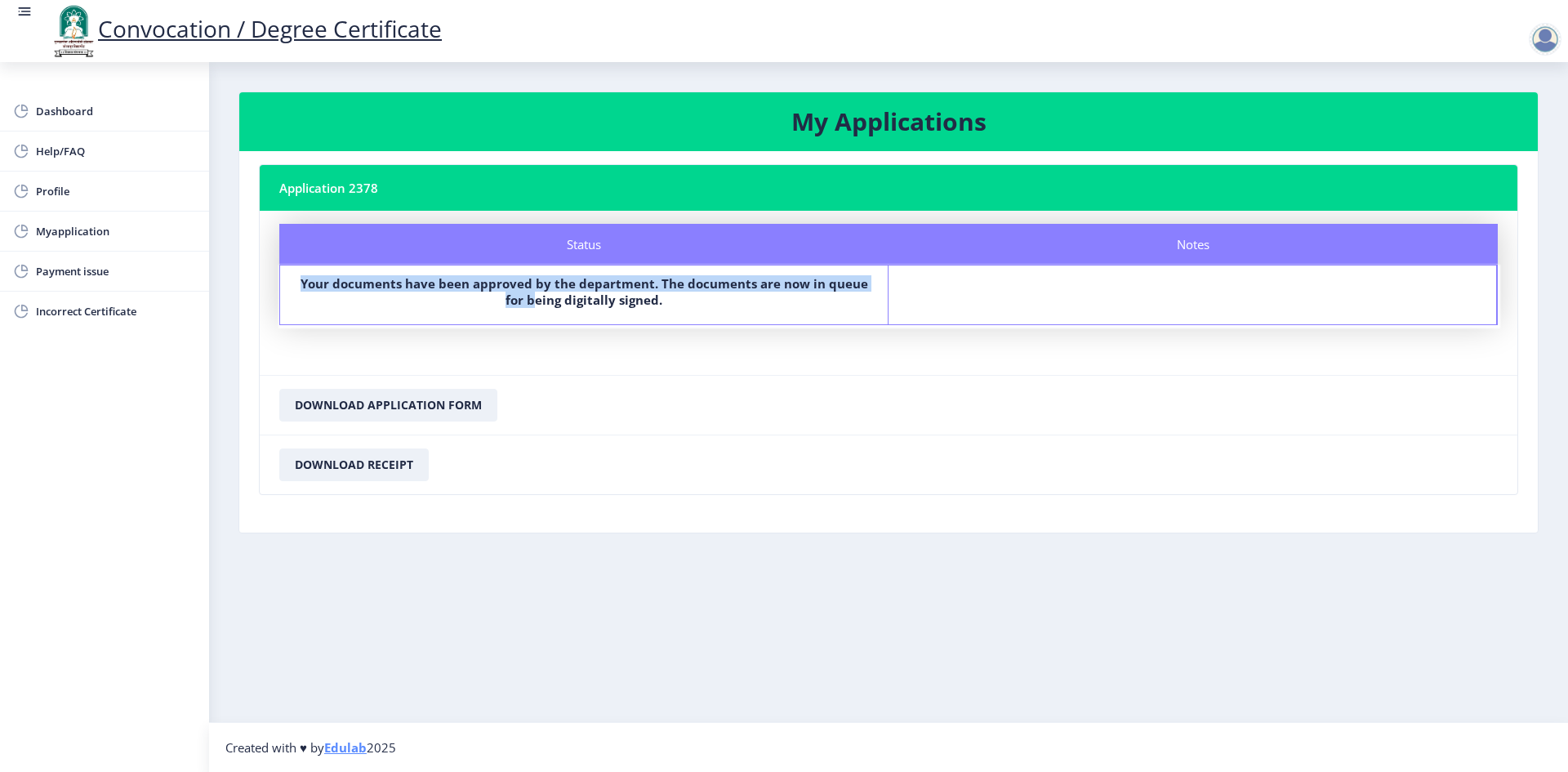
click at [602, 314] on div "Status Your documents have been approved by the department. The documents are n…" at bounding box center [584, 295] width 608 height 59
click at [523, 298] on b "Your documents have been approved by the department. The documents are now in q…" at bounding box center [584, 291] width 568 height 32
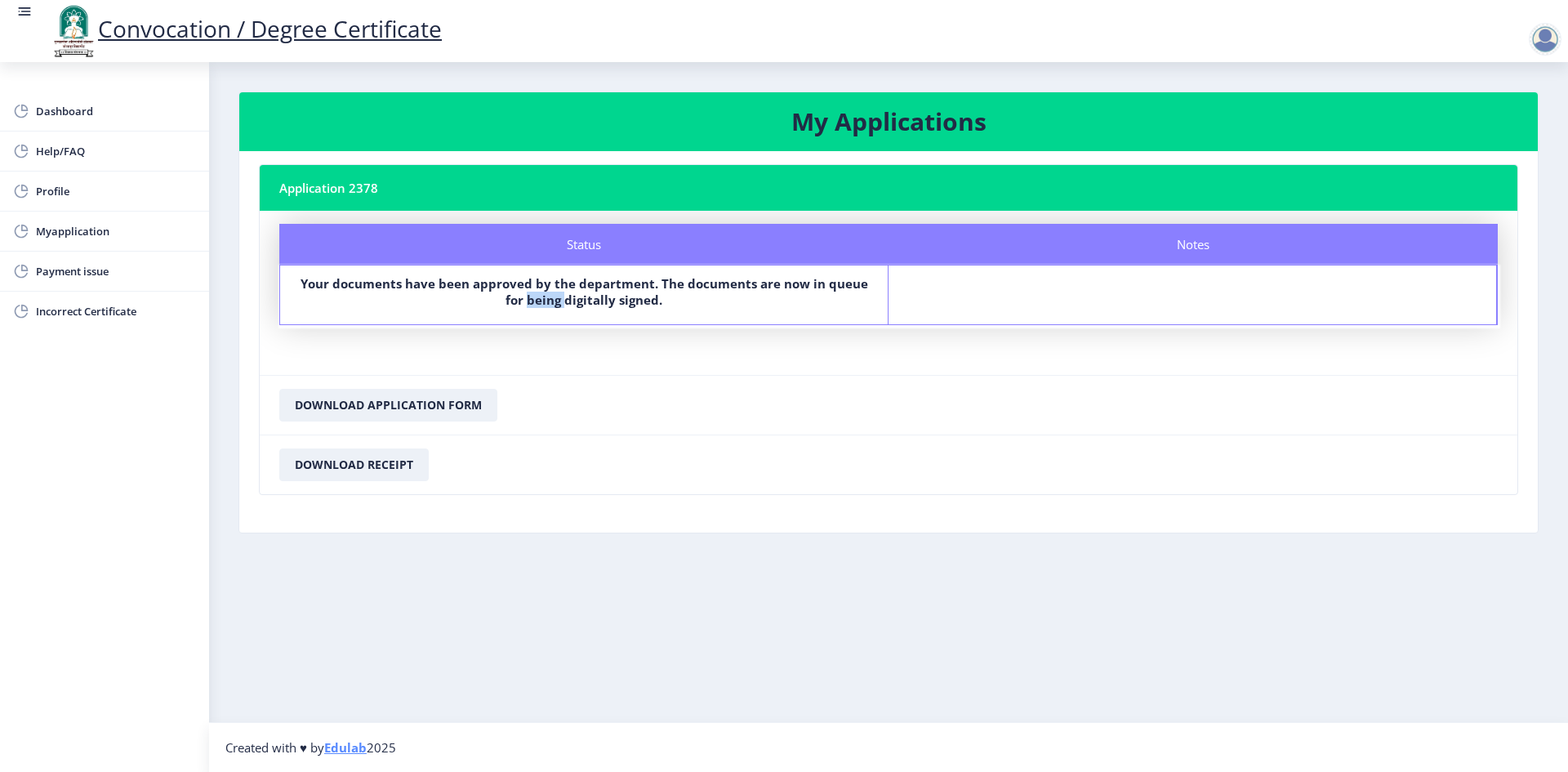
click at [523, 298] on b "Your documents have been approved by the department. The documents are now in q…" at bounding box center [584, 291] width 568 height 32
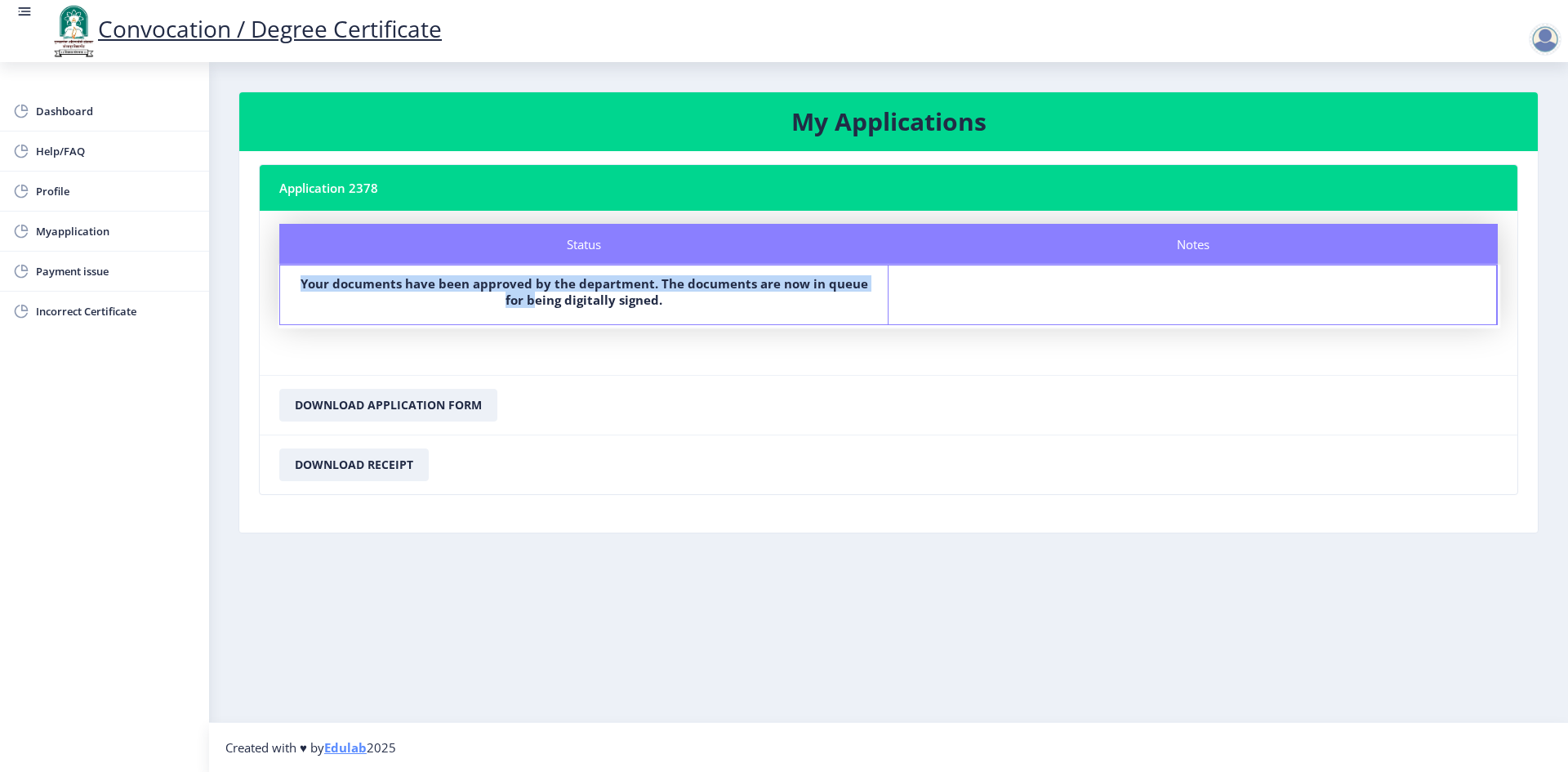
click at [523, 298] on b "Your documents have been approved by the department. The documents are now in q…" at bounding box center [584, 291] width 568 height 32
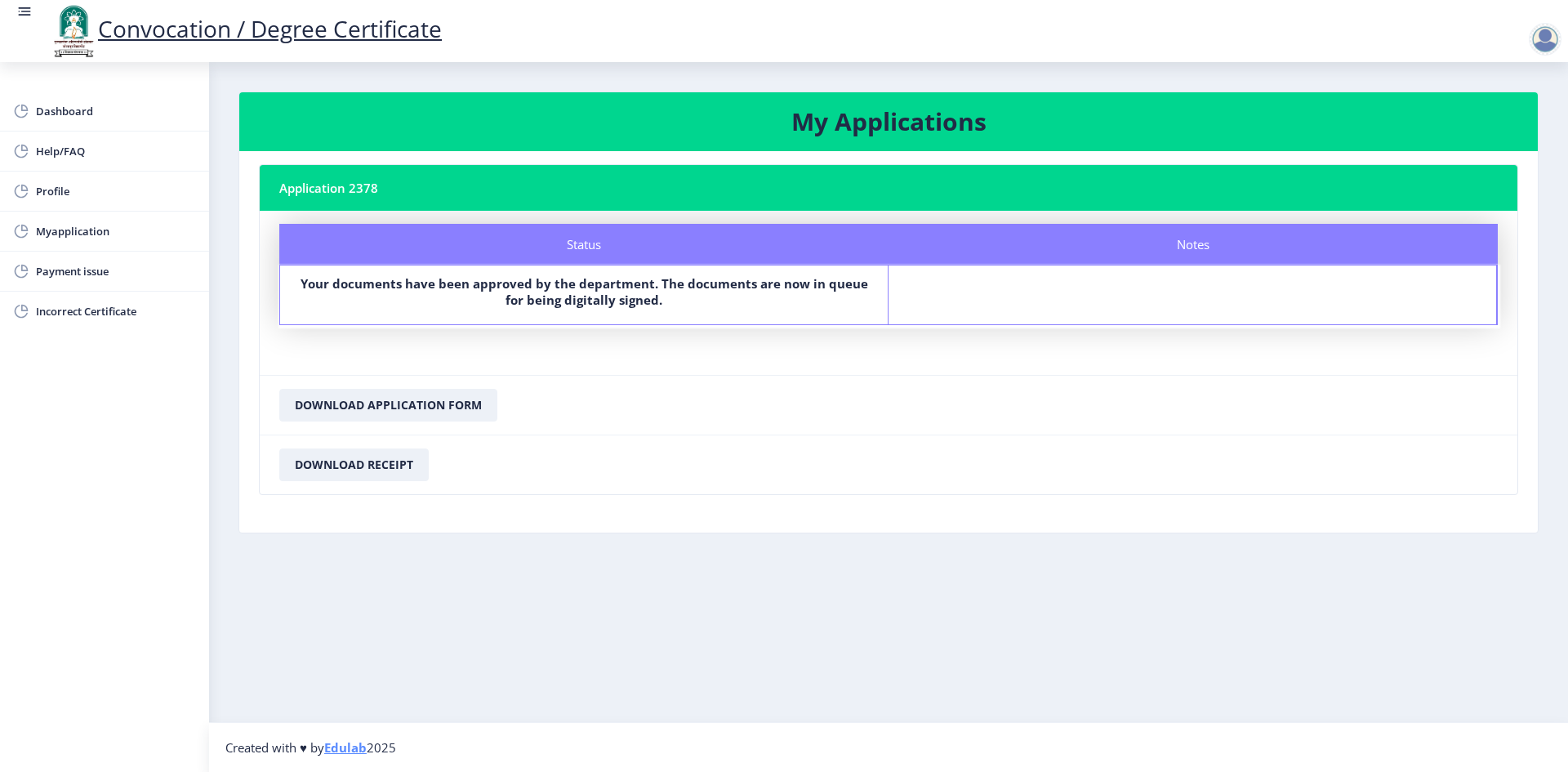
click at [635, 308] on div "Your documents have been approved by the department. The documents are now in q…" at bounding box center [583, 295] width 578 height 39
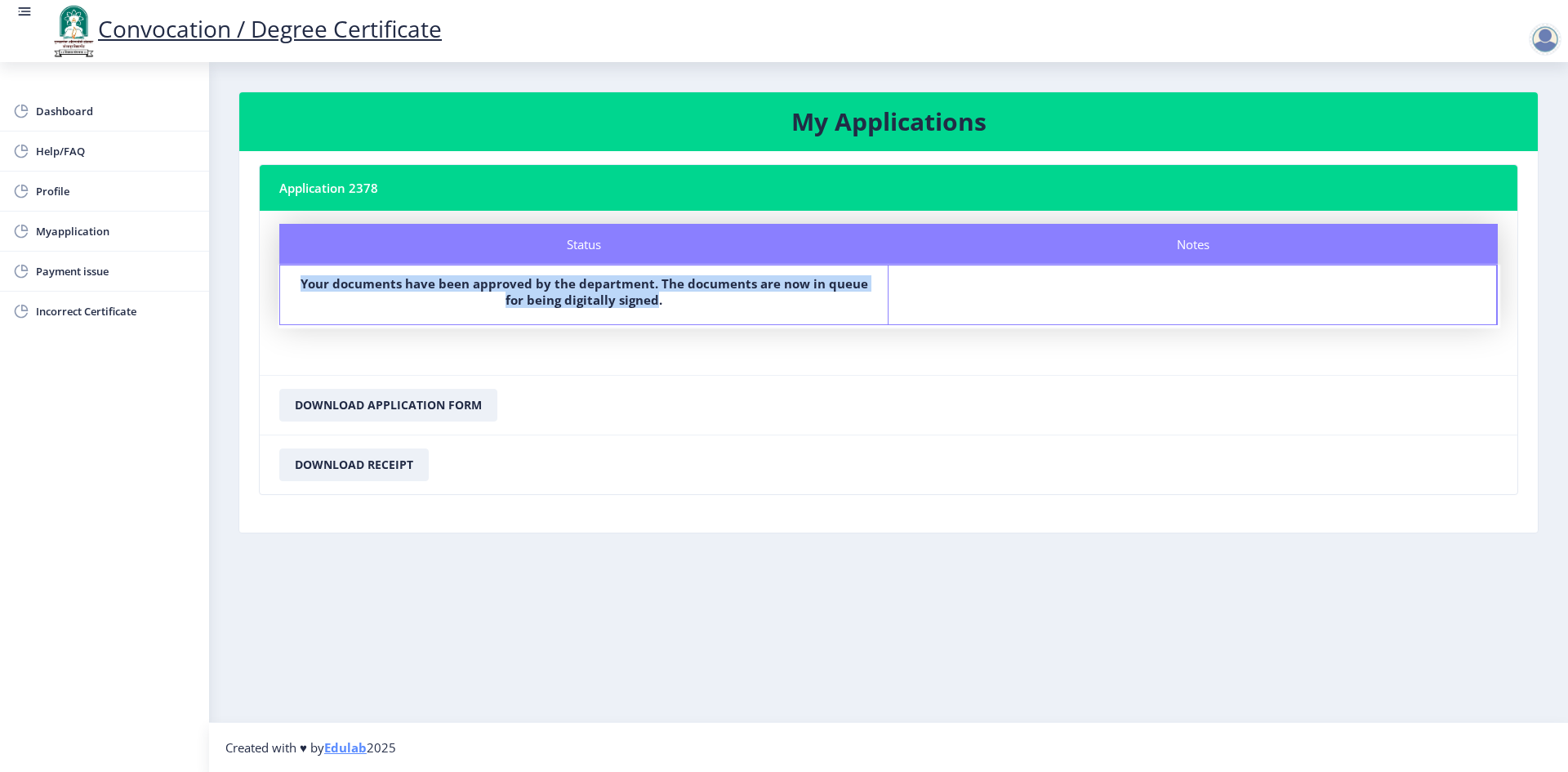
drag, startPoint x: 645, startPoint y: 301, endPoint x: 262, endPoint y: 290, distance: 383.2
click at [262, 290] on nb-card-body "Status Notes Status Your documents have been approved by the department. The do…" at bounding box center [888, 293] width 1258 height 164
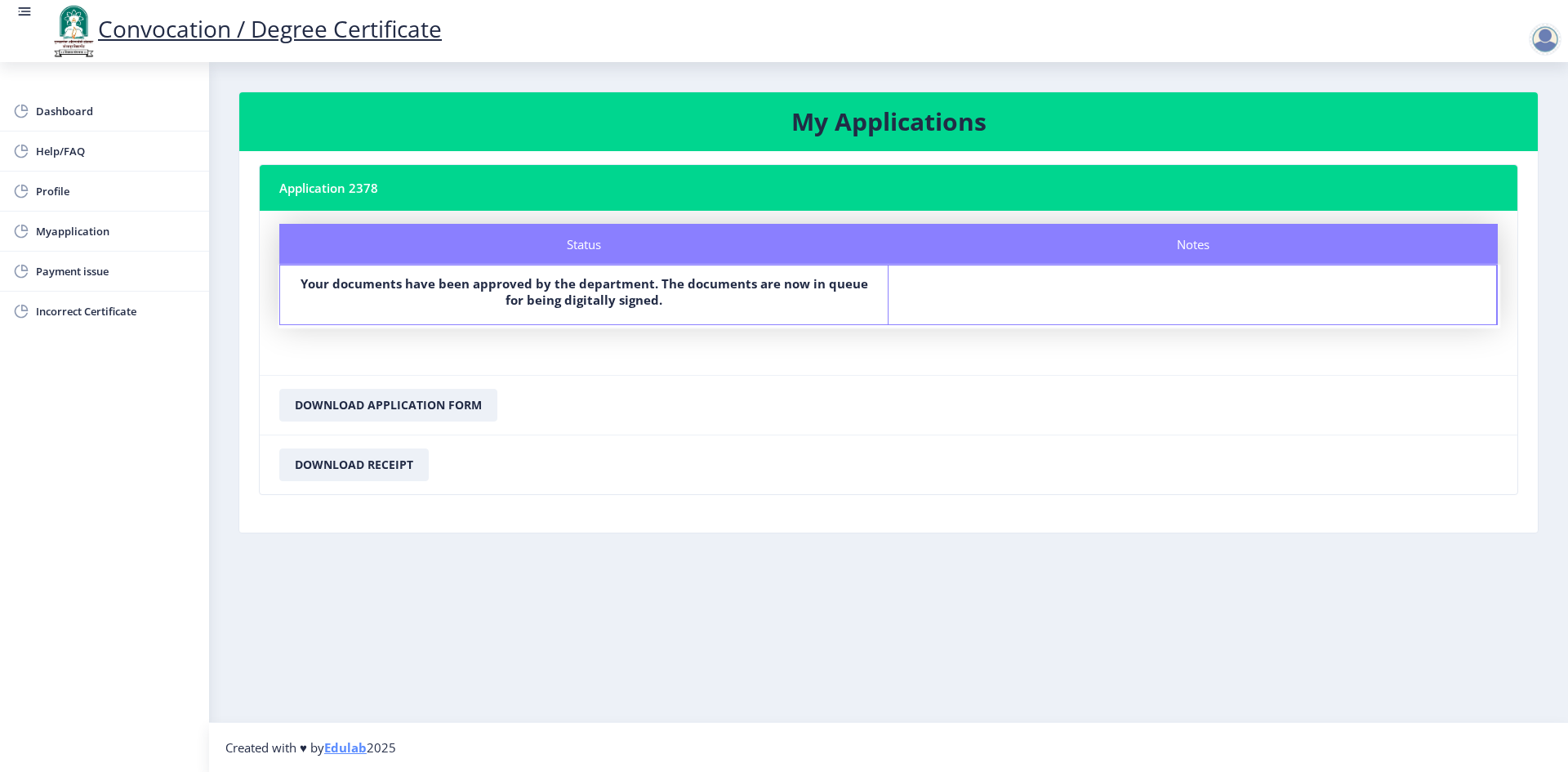
click at [778, 299] on label "Your documents have been approved by the department. The documents are now in q…" at bounding box center [583, 291] width 578 height 32
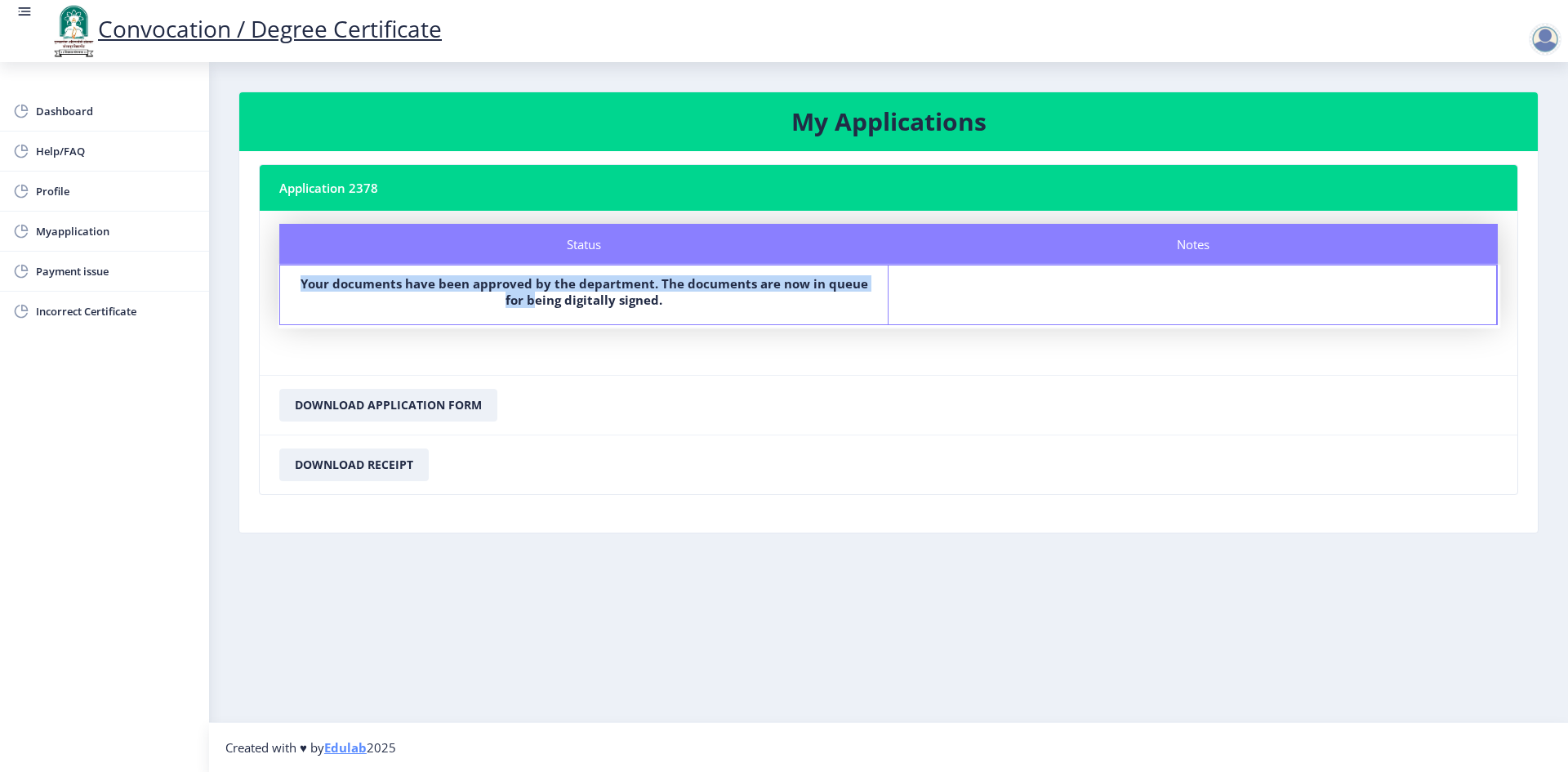
click at [778, 299] on label "Your documents have been approved by the department. The documents are now in q…" at bounding box center [583, 291] width 578 height 32
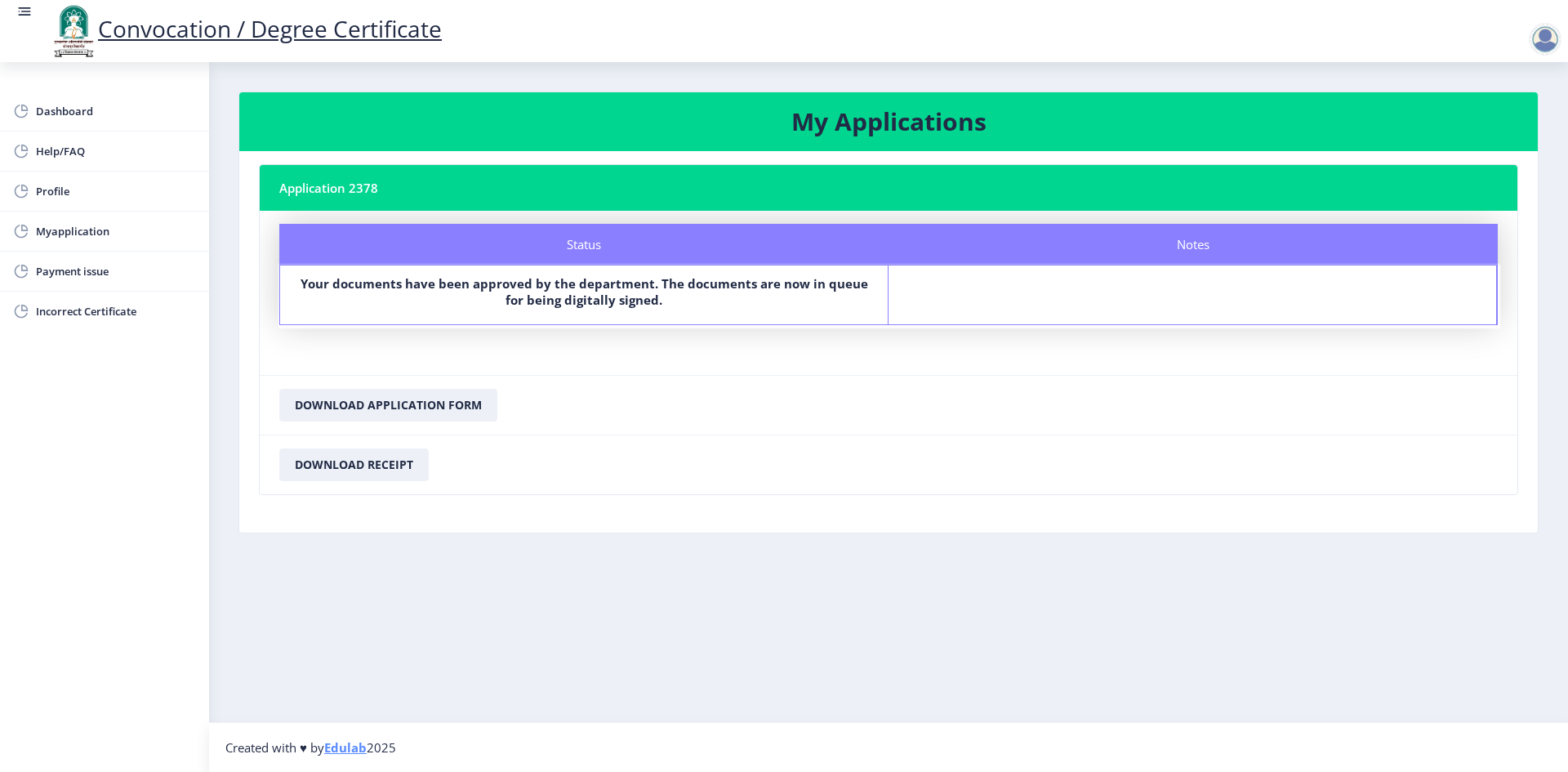
click at [647, 306] on b "Your documents have been approved by the department. The documents are now in q…" at bounding box center [584, 291] width 568 height 32
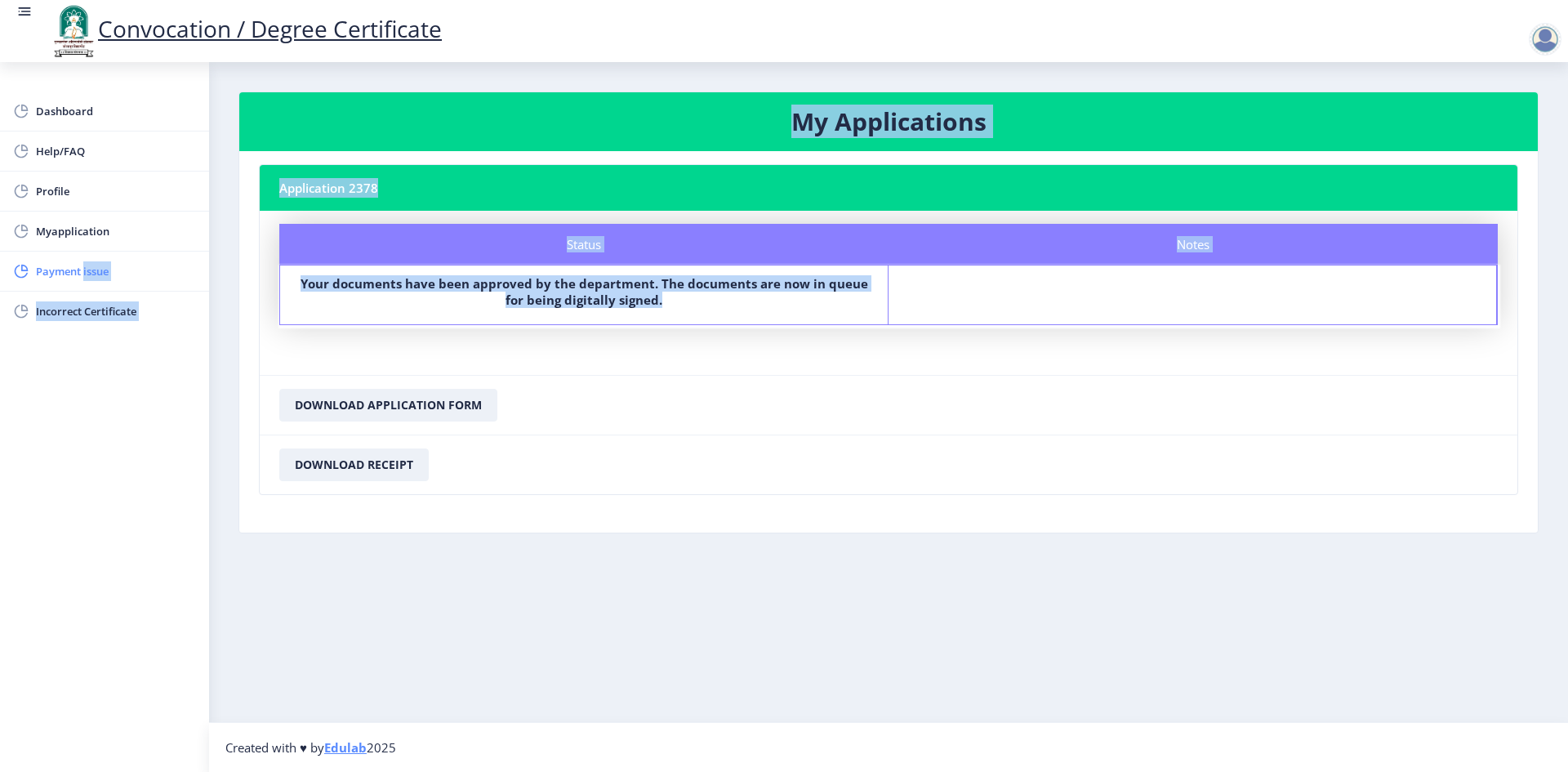
drag, startPoint x: 647, startPoint y: 306, endPoint x: 102, endPoint y: 276, distance: 545.8
click at [102, 276] on div "Dashboard Help/FAQ Profile Myapplication Payment issue Incorrect Certificate My…" at bounding box center [784, 386] width 1568 height 772
click at [237, 293] on nb-layout-column "My Applications Application 2378 Status Notes Status Your documents have been a…" at bounding box center [888, 392] width 1359 height 660
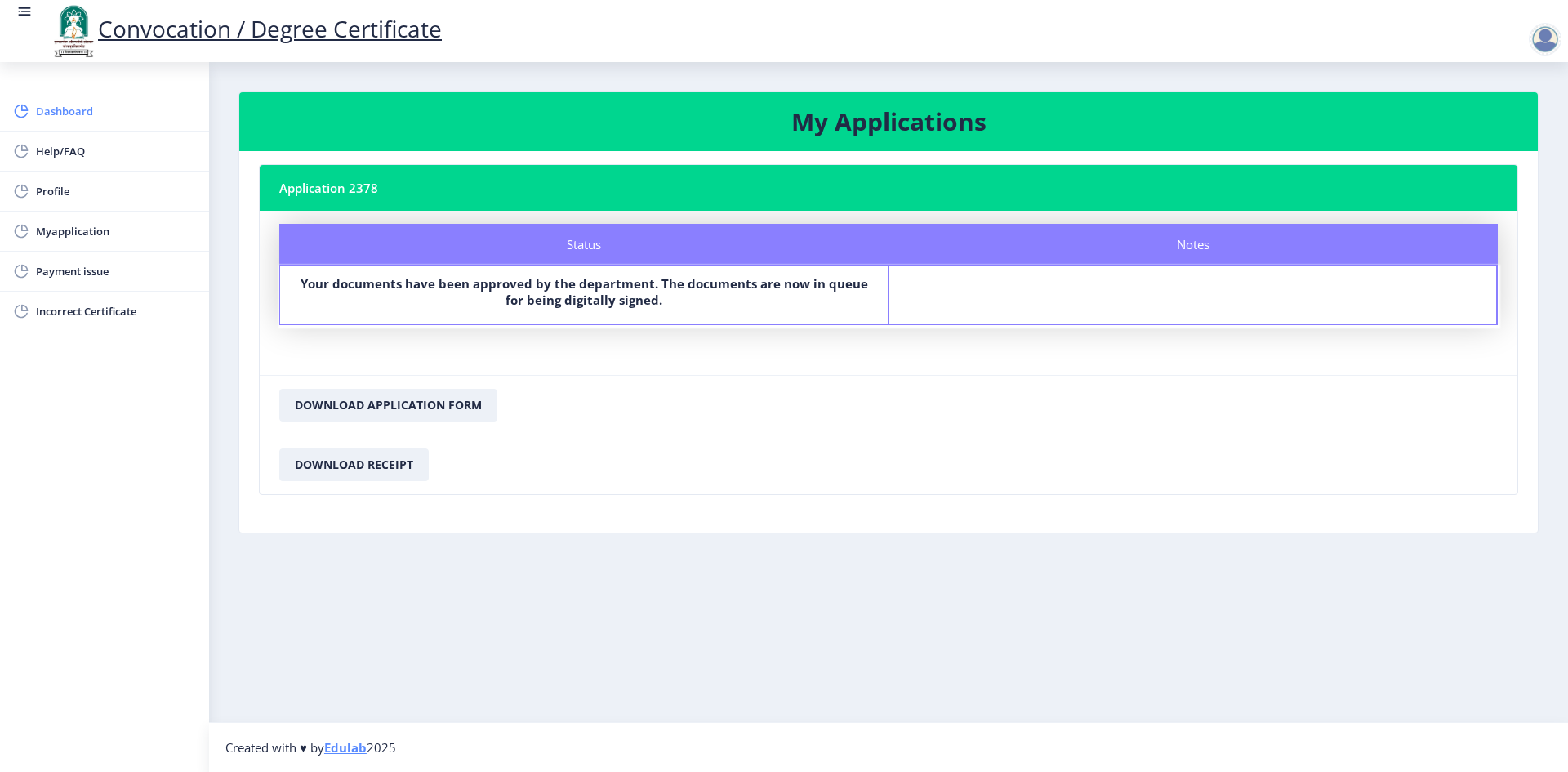
click at [71, 111] on span "Dashboard" at bounding box center [115, 111] width 160 height 20
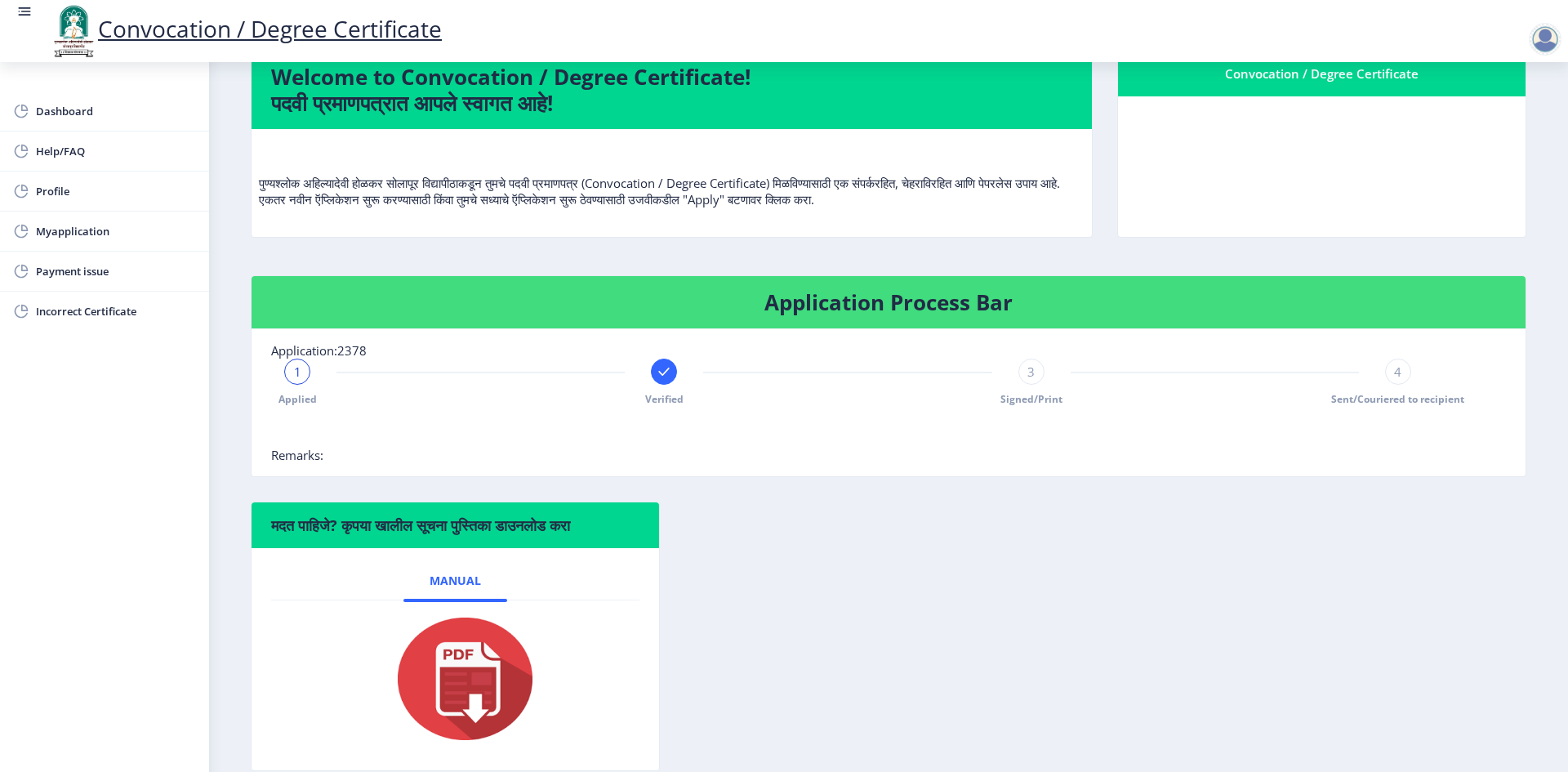
scroll to position [20, 0]
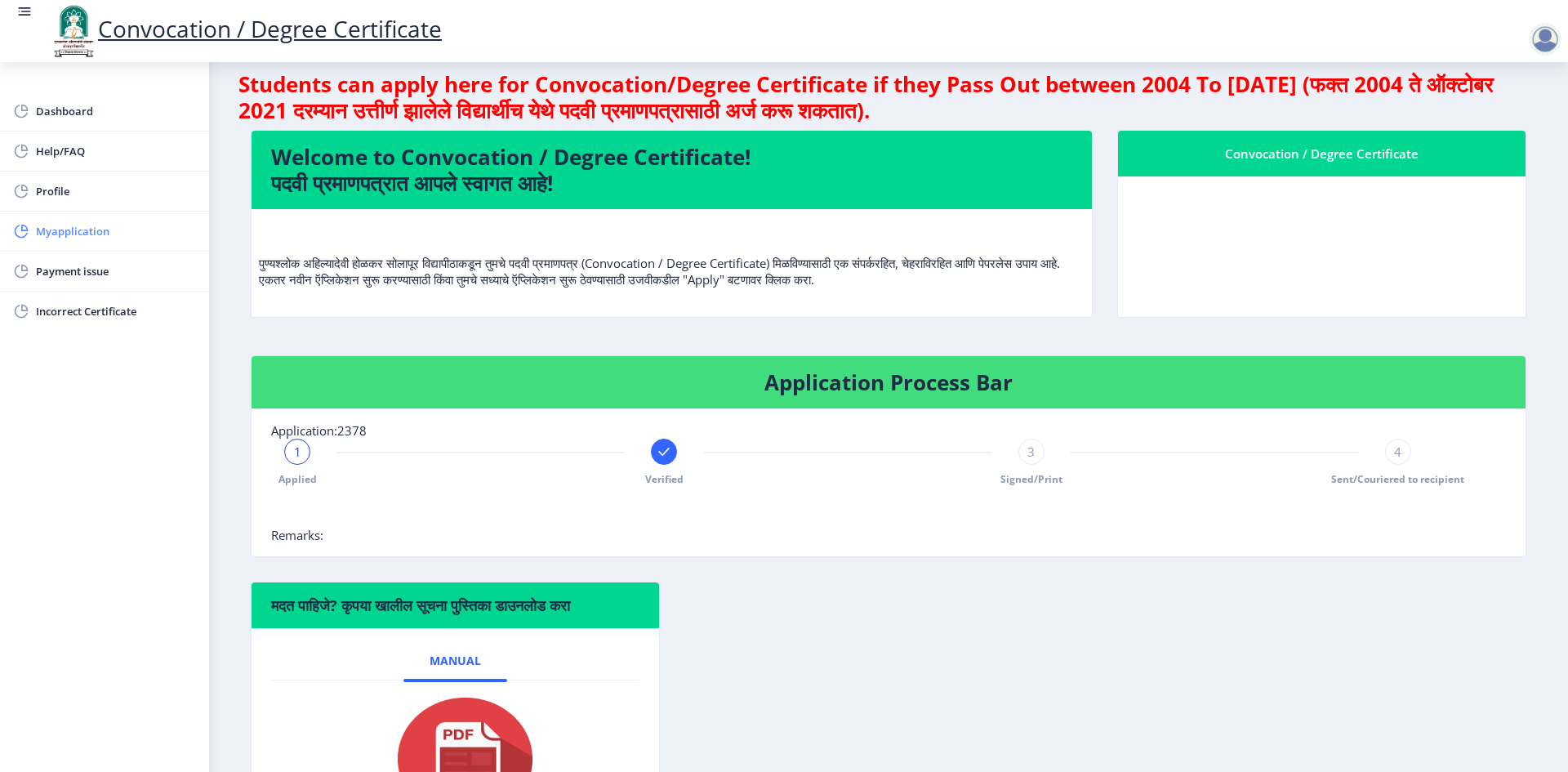
click at [72, 235] on span "Myapplication" at bounding box center [115, 231] width 160 height 20
